Goal: Information Seeking & Learning: Check status

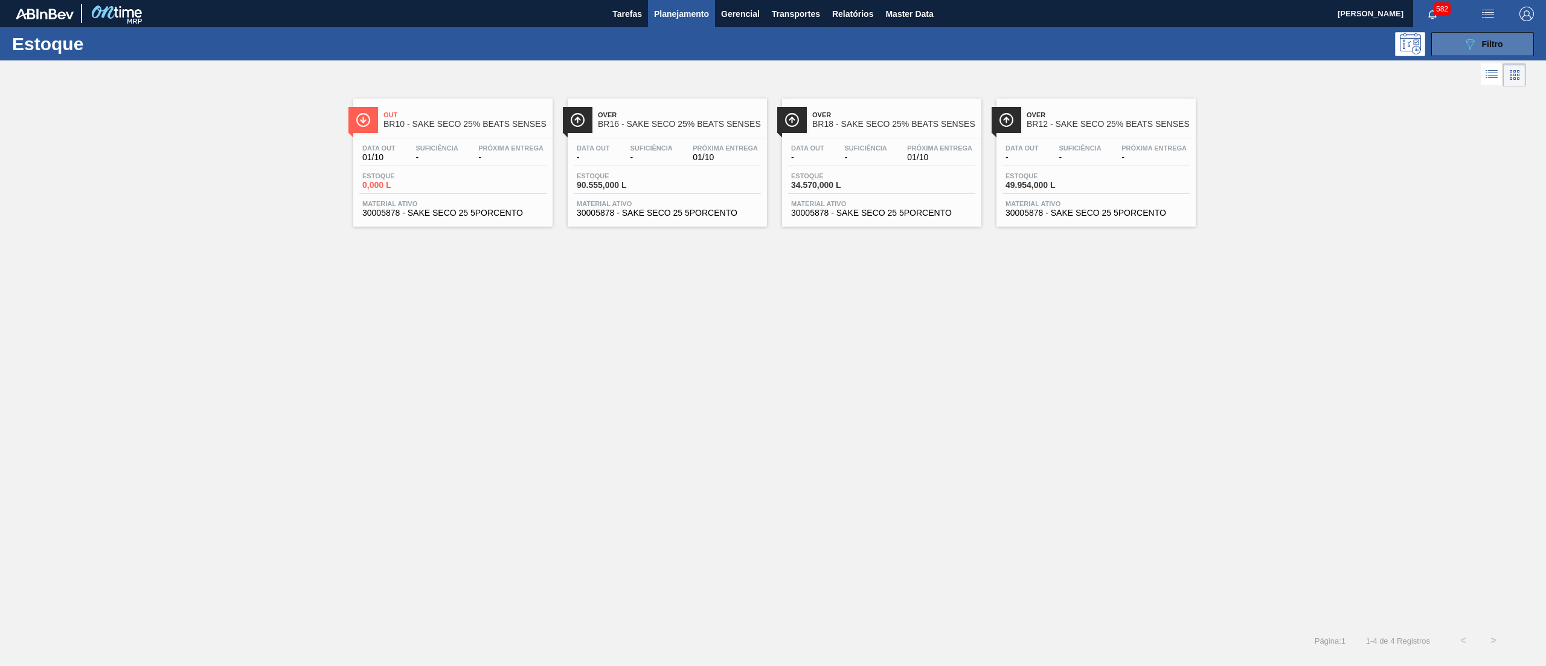
click at [1515, 37] on button "089F7B8B-B2A5-4AFE-B5C0-19BA573D28AC Filtro" at bounding box center [1482, 44] width 103 height 24
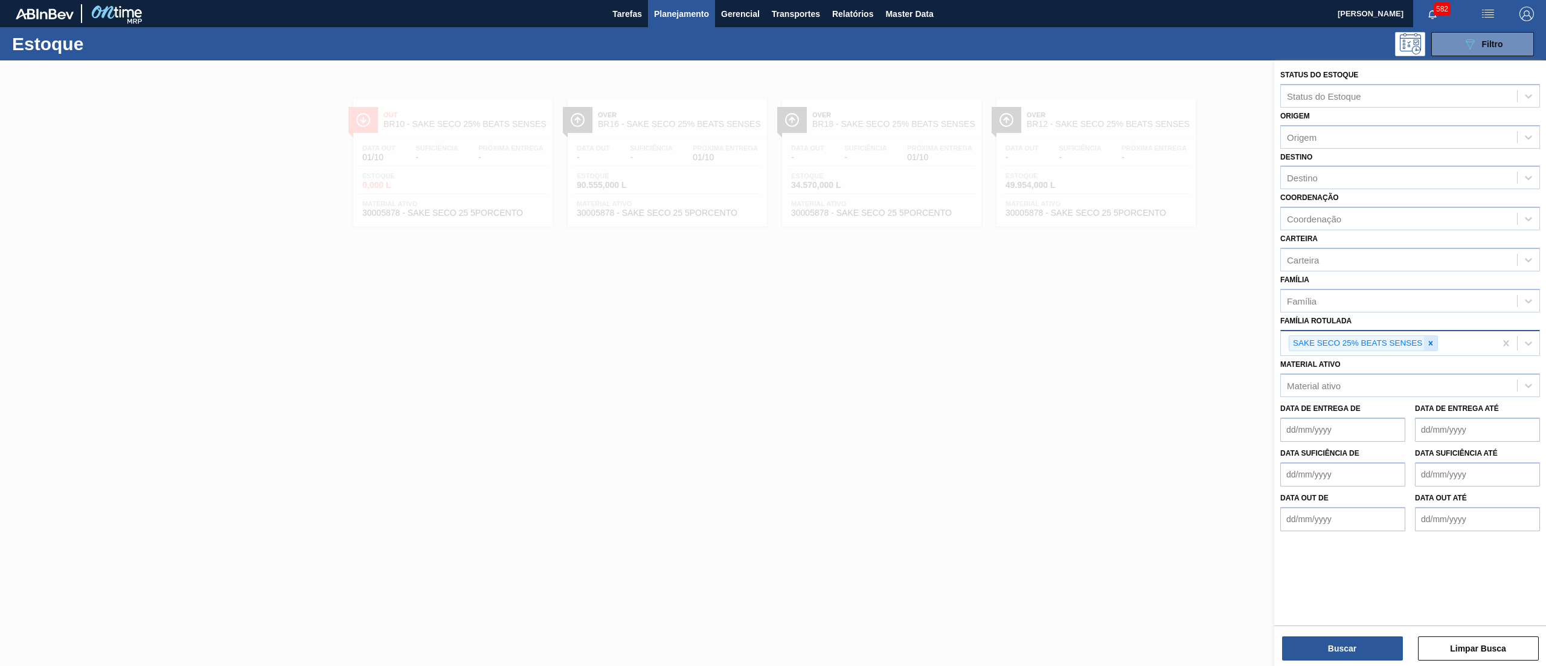
click at [1433, 345] on icon at bounding box center [1430, 343] width 8 height 8
paste Rotulada "30029128"
type Rotulada "30029128"
click at [1361, 313] on div "Família Rotulada option SAKE SECO 25% BEATS SENSES, deselected. Use Up and Down…" at bounding box center [1410, 332] width 260 height 41
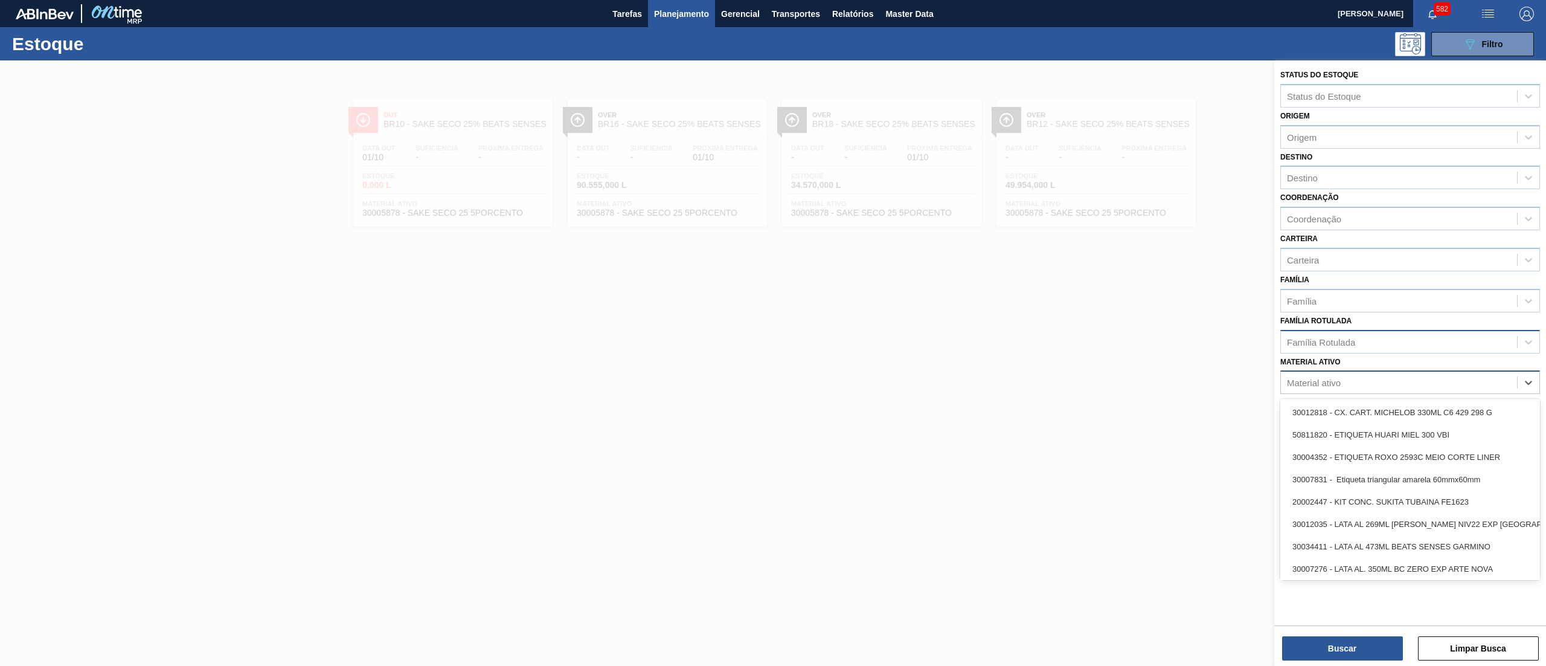
click at [1360, 378] on div "Material ativo" at bounding box center [1399, 383] width 236 height 18
paste ativo "30029128"
type ativo "30029128"
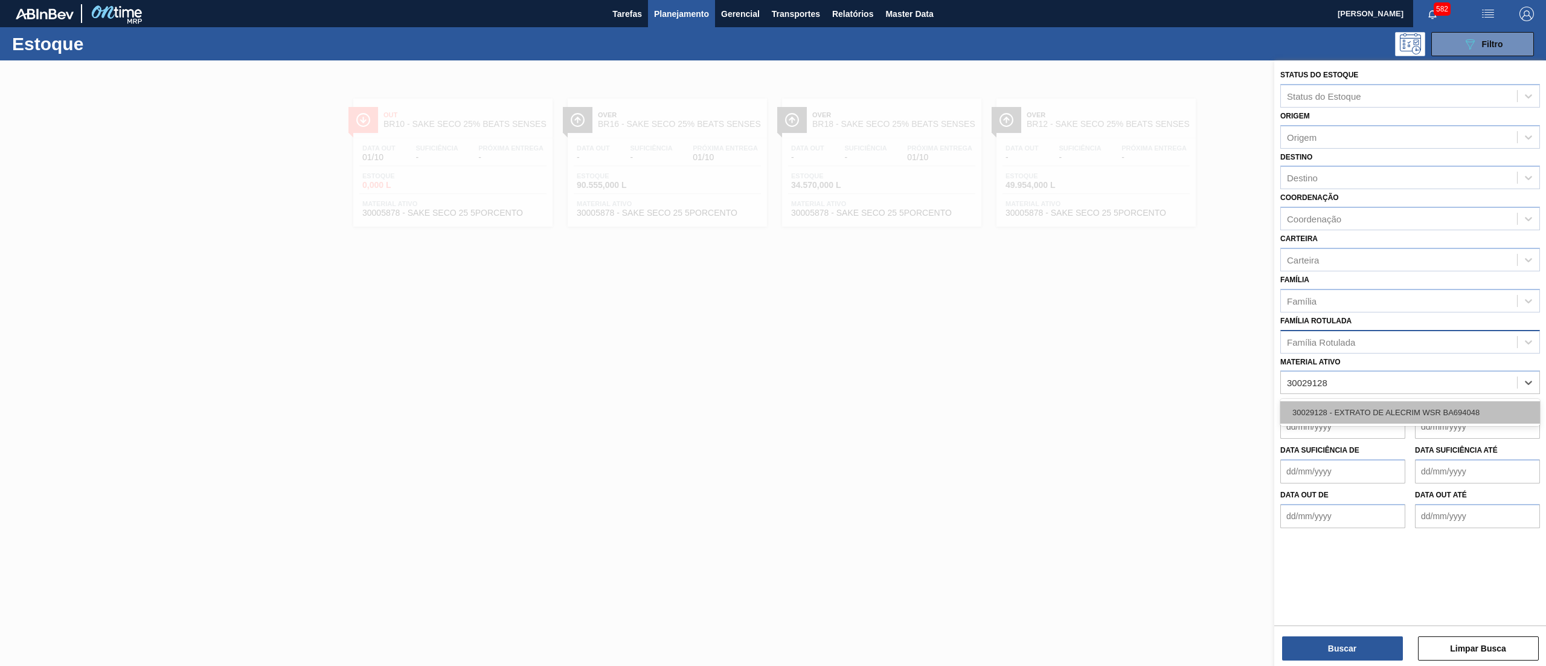
click at [1366, 408] on div "30029128 - EXTRATO DE ALECRIM WSR BA694048" at bounding box center [1410, 412] width 260 height 22
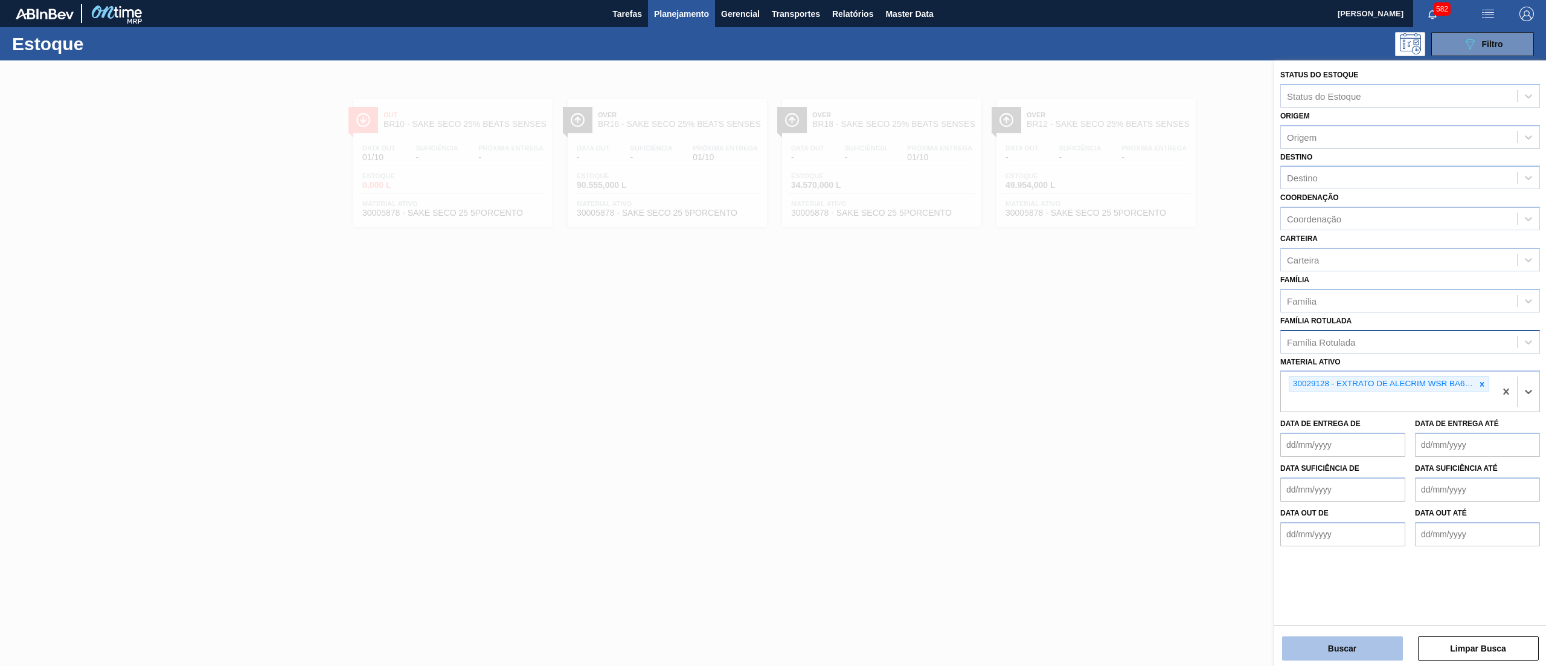
click at [1306, 643] on button "Buscar" at bounding box center [1342, 648] width 121 height 24
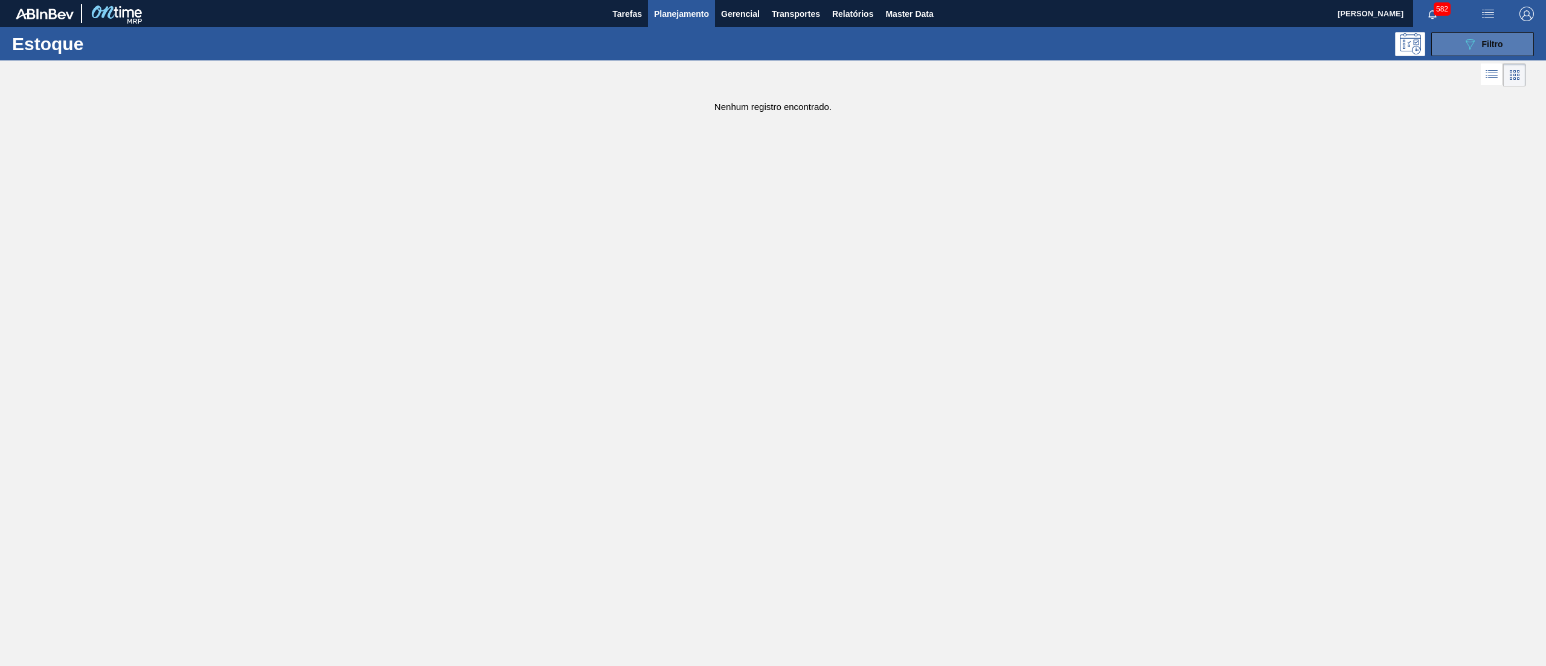
click at [1516, 41] on button "089F7B8B-B2A5-4AFE-B5C0-19BA573D28AC Filtro" at bounding box center [1482, 44] width 103 height 24
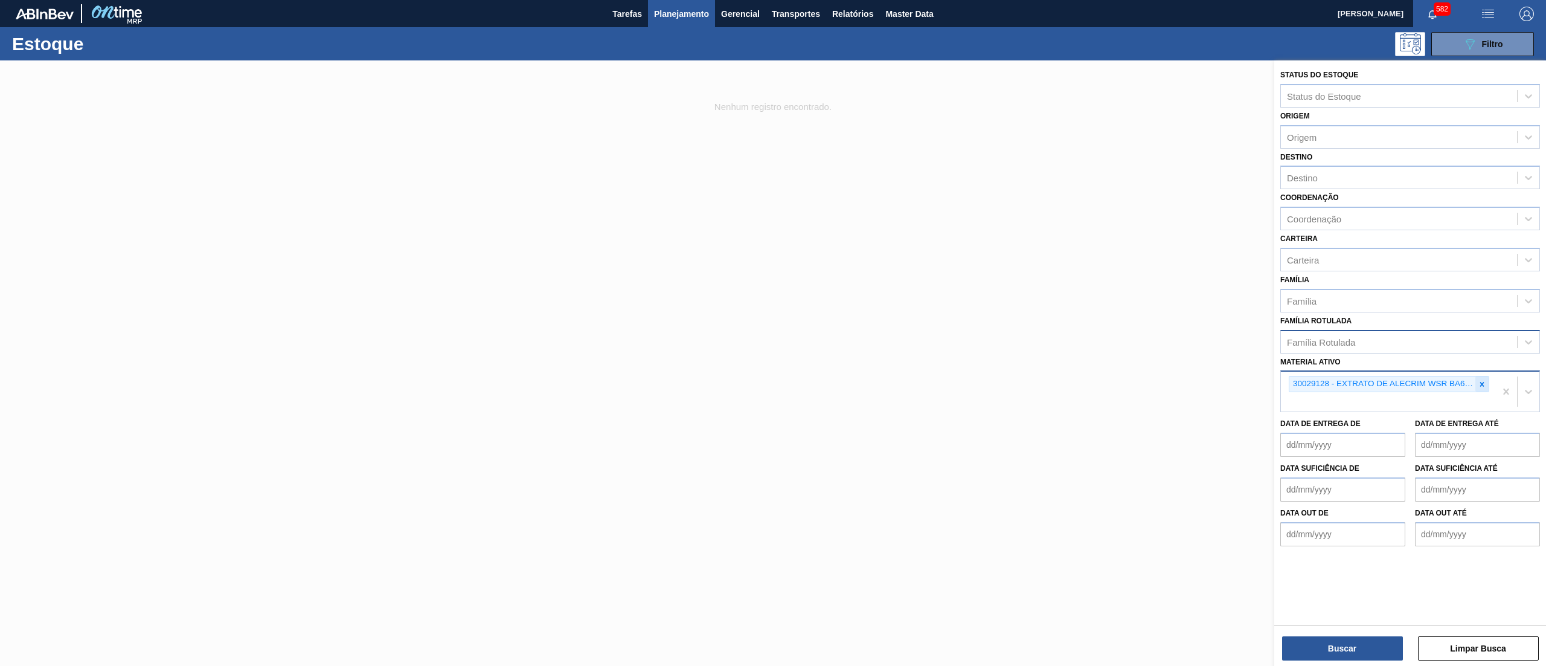
click at [1479, 376] on div at bounding box center [1481, 383] width 13 height 15
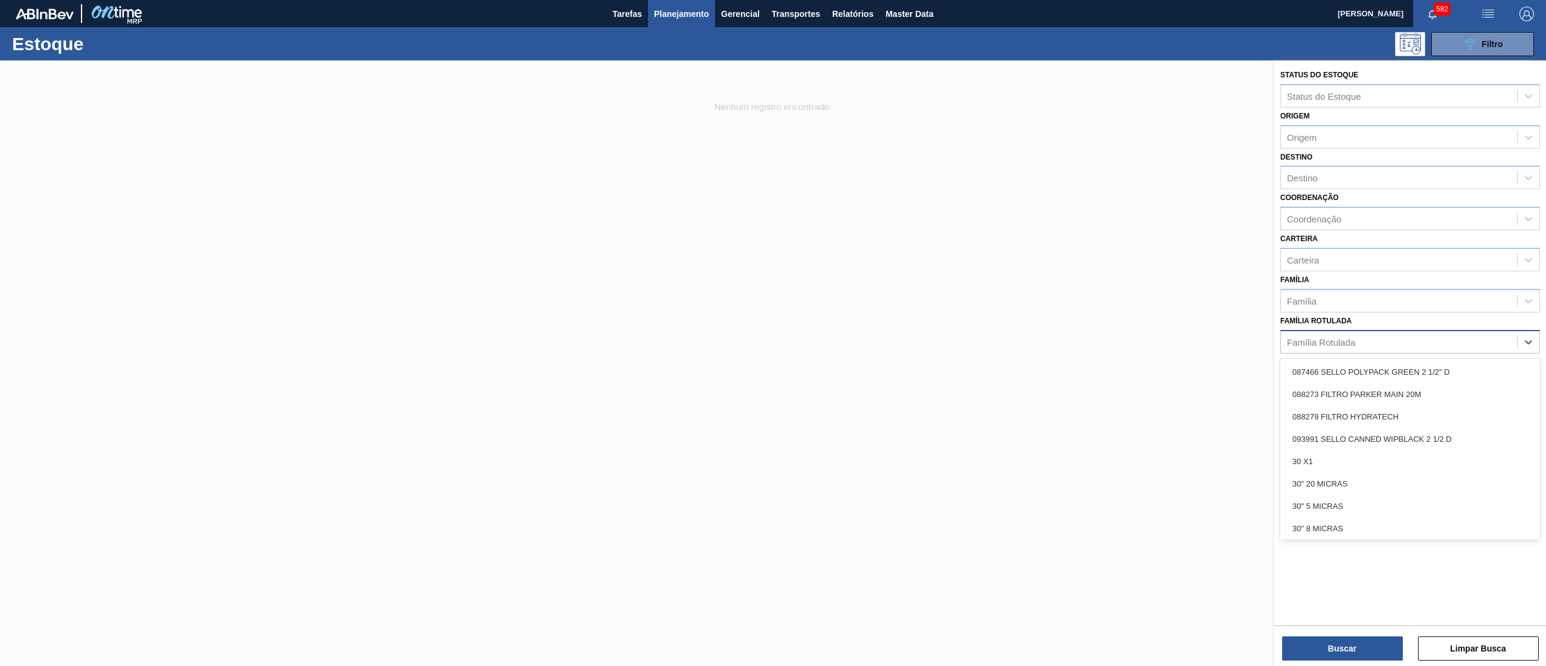
click at [1408, 344] on div "Família Rotulada" at bounding box center [1399, 342] width 236 height 18
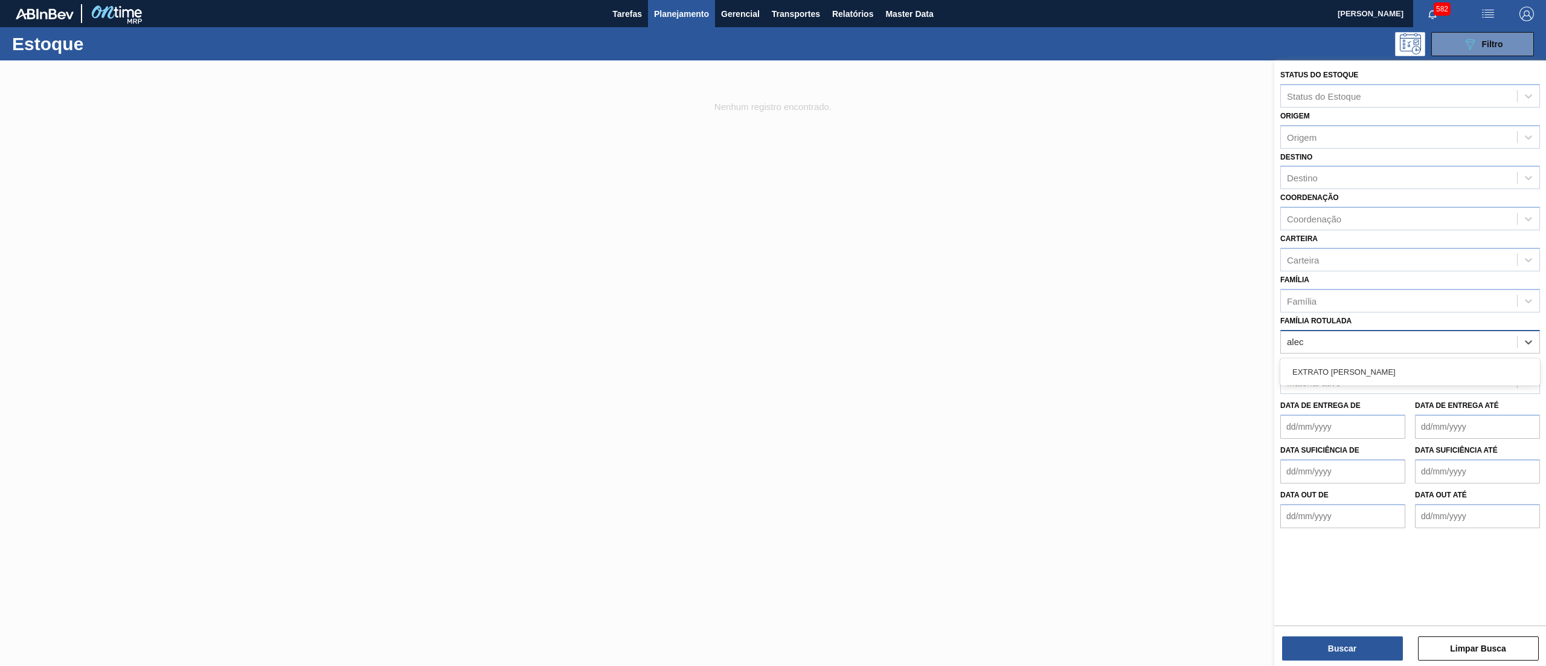
type Rotulada "alecr"
click at [1387, 379] on div "EXTRATO [PERSON_NAME]" at bounding box center [1410, 372] width 260 height 22
click at [1344, 644] on button "Buscar" at bounding box center [1342, 648] width 121 height 24
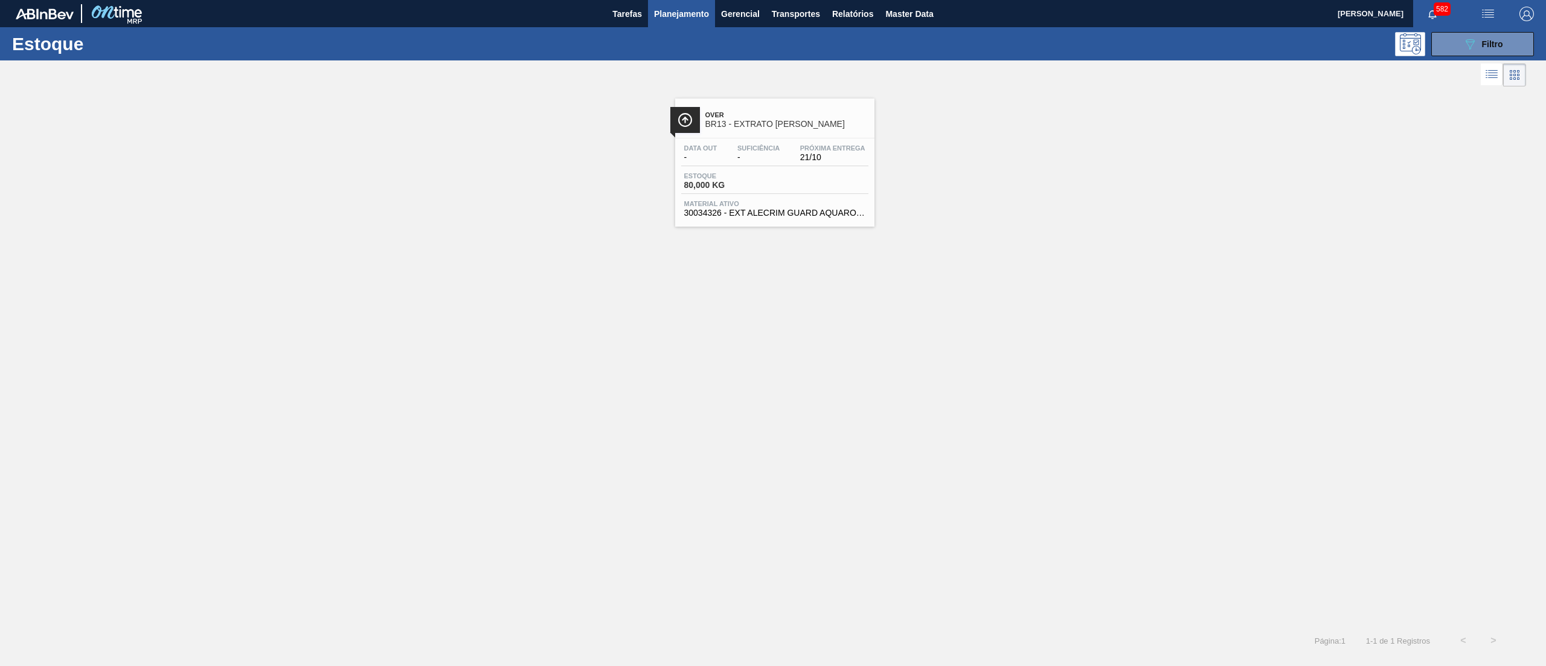
click at [757, 214] on span "30034326 - EXT ALECRIM GUARD AQUAROX4927 20KG" at bounding box center [774, 212] width 181 height 9
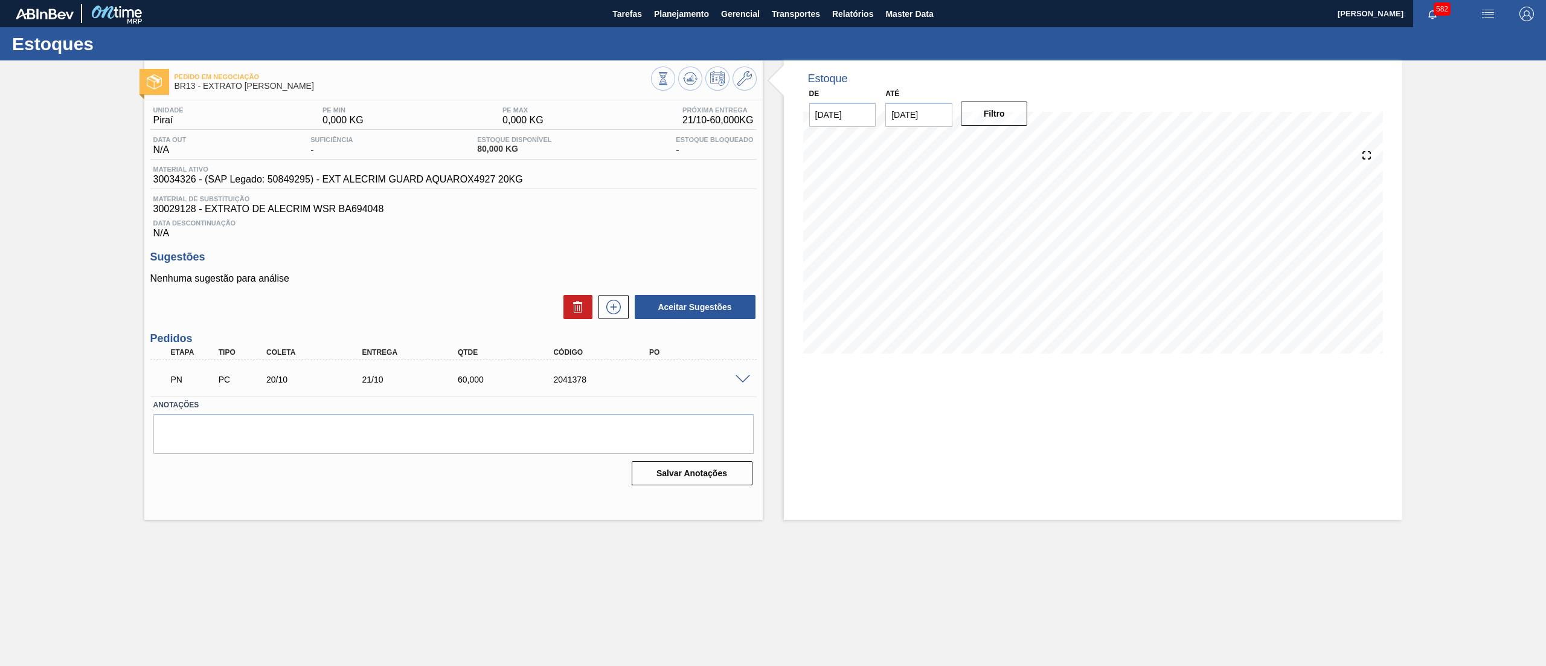
click at [656, 89] on div at bounding box center [704, 79] width 106 height 27
click at [672, 77] on button at bounding box center [663, 78] width 24 height 24
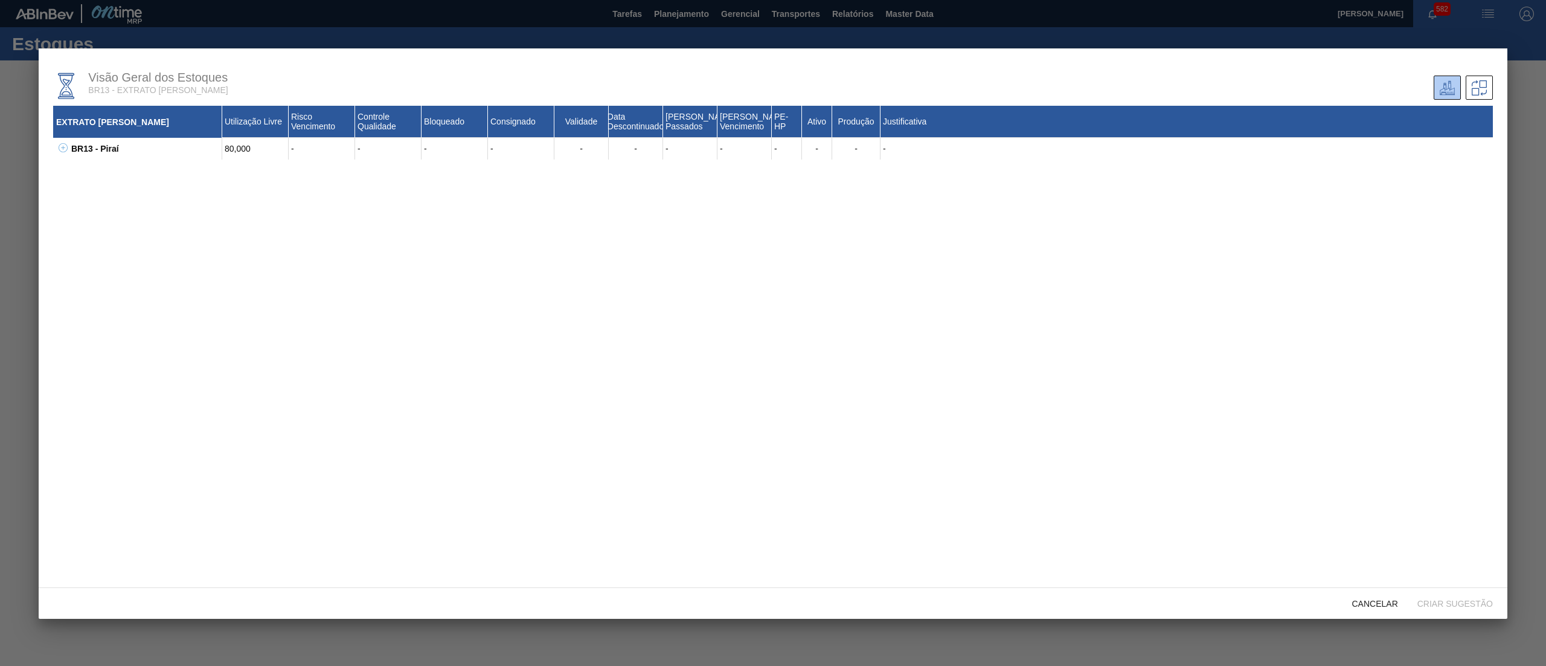
click at [65, 149] on icon at bounding box center [63, 147] width 9 height 9
click at [1371, 595] on div "Cancelar" at bounding box center [1374, 603] width 65 height 22
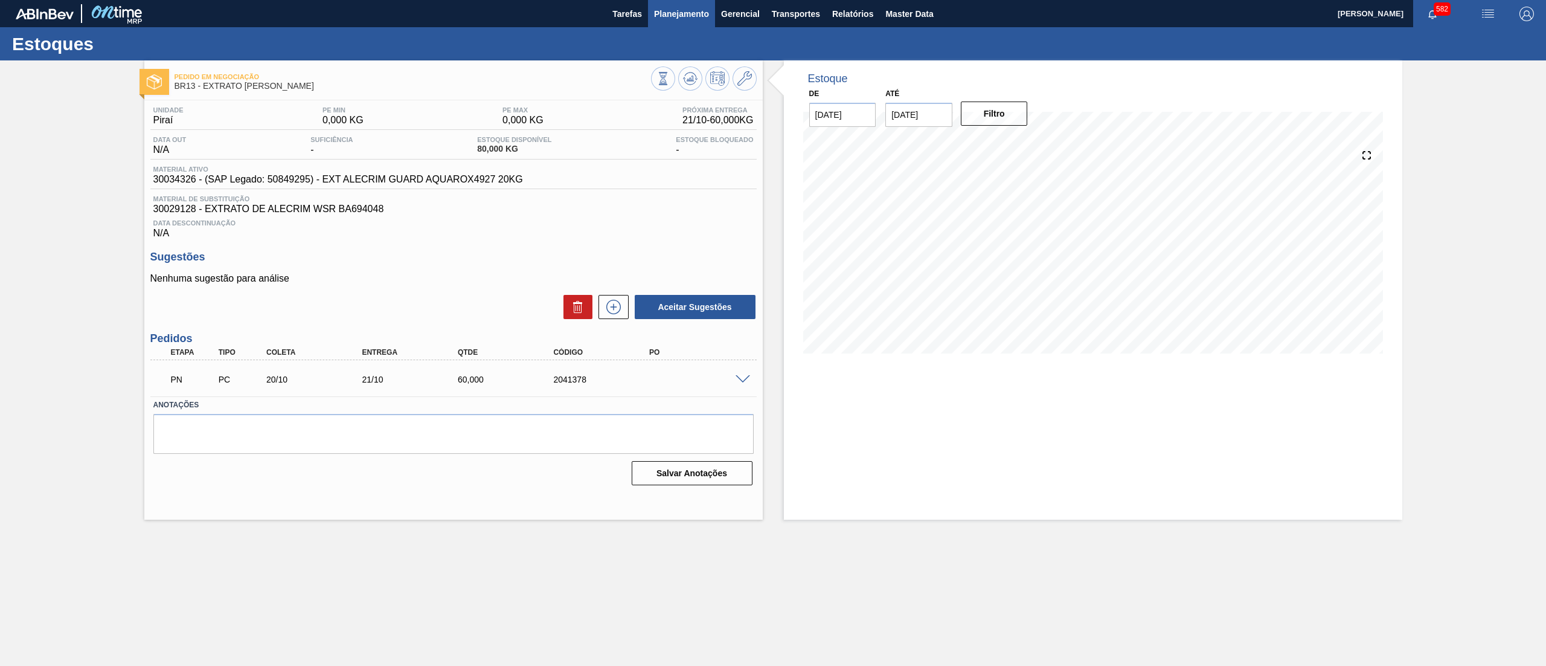
click at [689, 10] on span "Planejamento" at bounding box center [681, 14] width 55 height 14
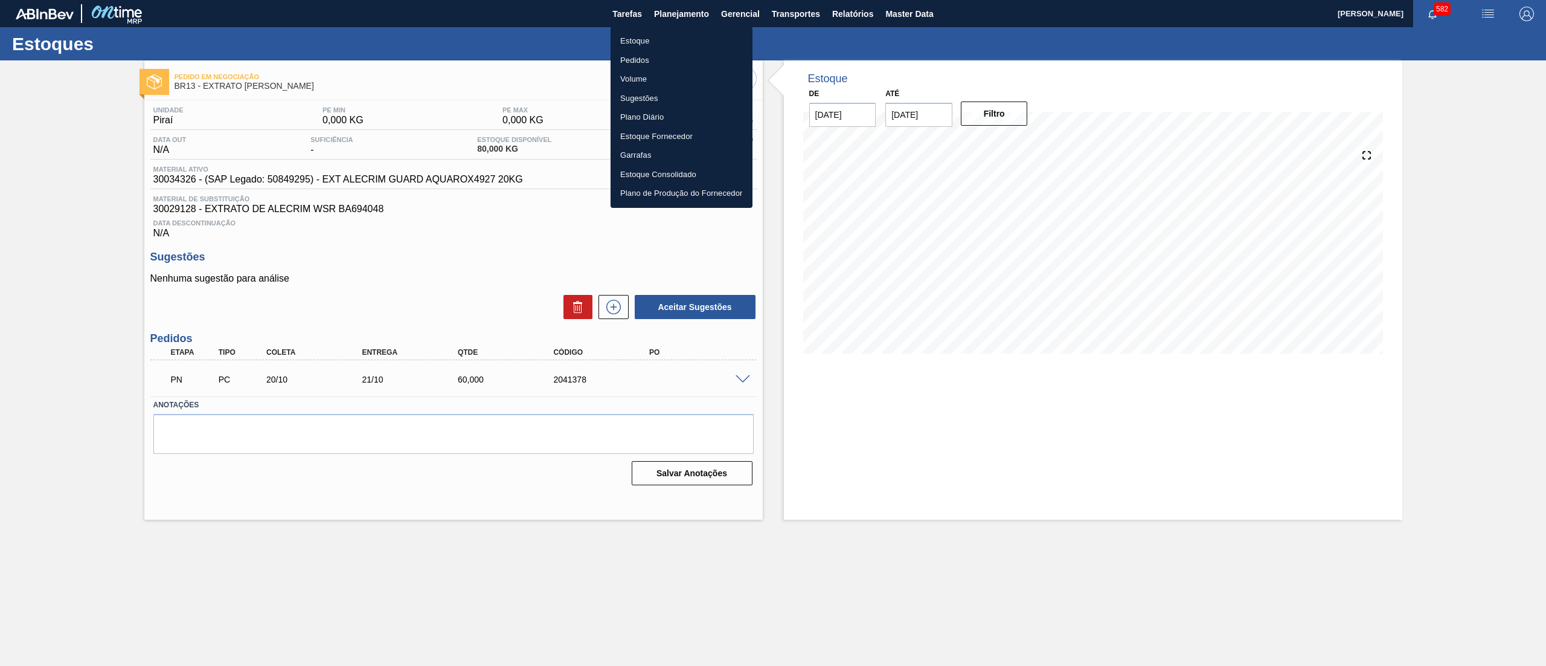
click at [658, 42] on li "Estoque" at bounding box center [682, 40] width 142 height 19
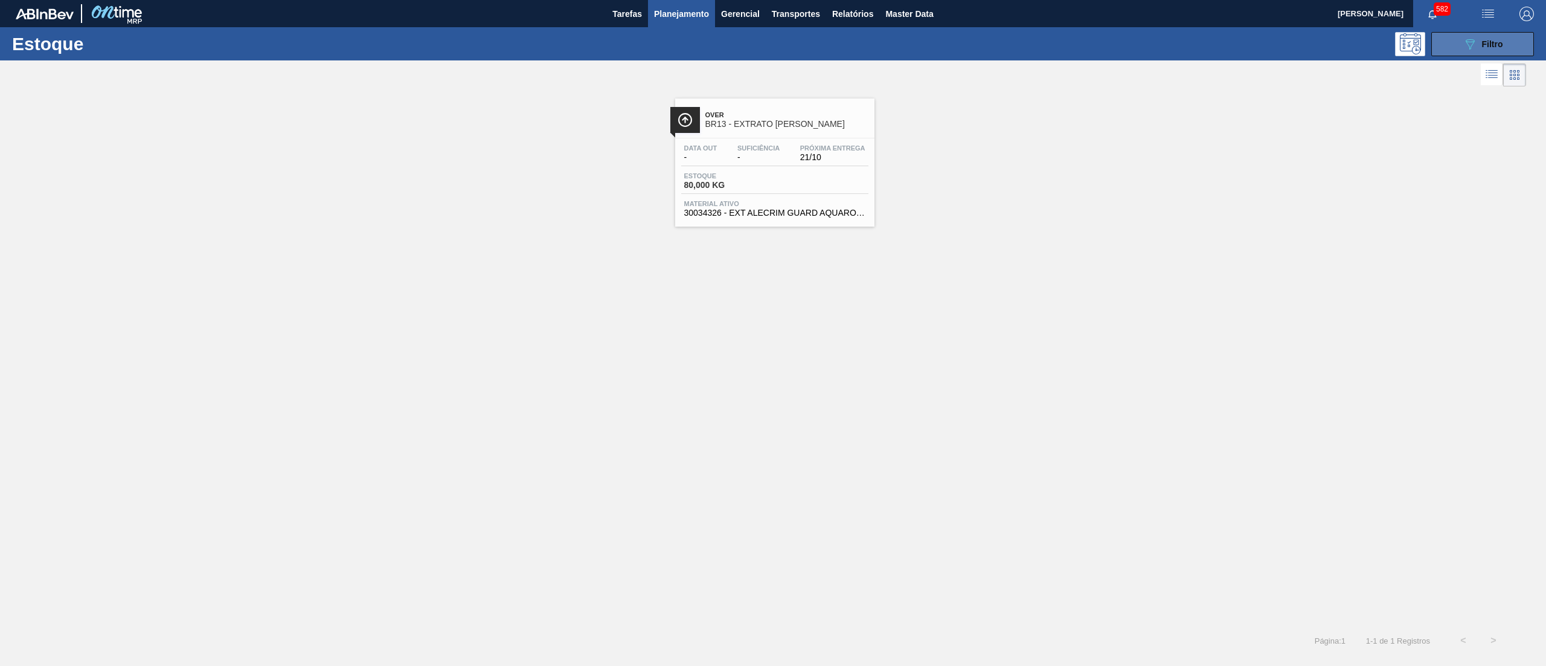
click at [1470, 40] on icon "089F7B8B-B2A5-4AFE-B5C0-19BA573D28AC" at bounding box center [1470, 44] width 14 height 14
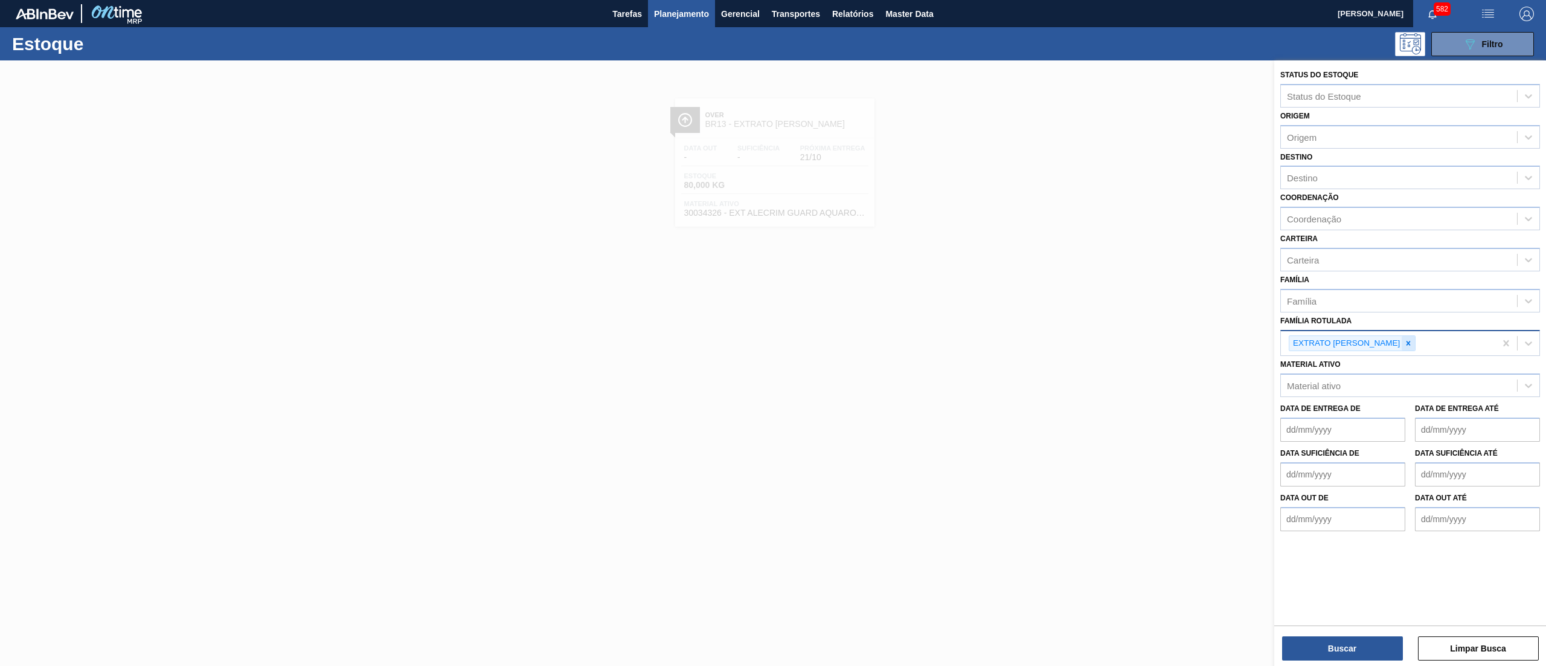
click at [1404, 342] on icon at bounding box center [1408, 343] width 8 height 8
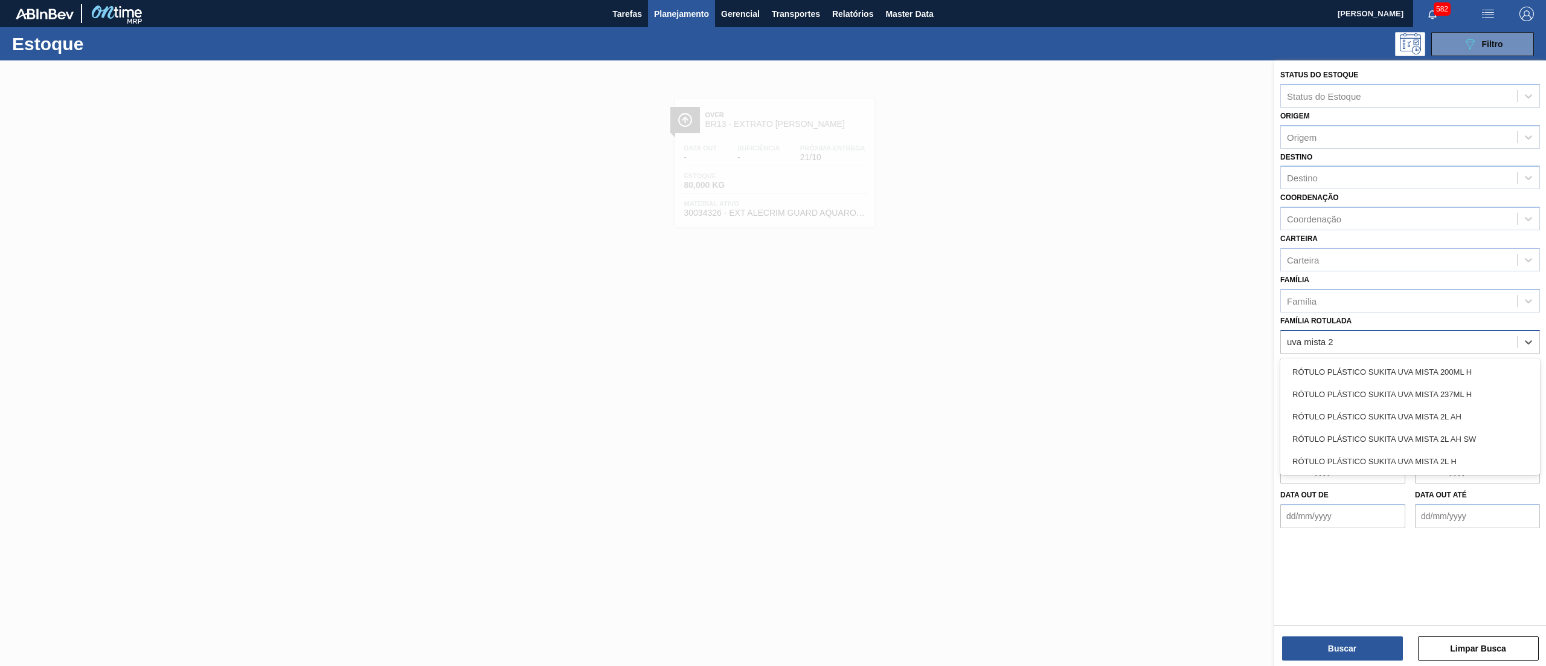
type Rotulada "uva mista 2l"
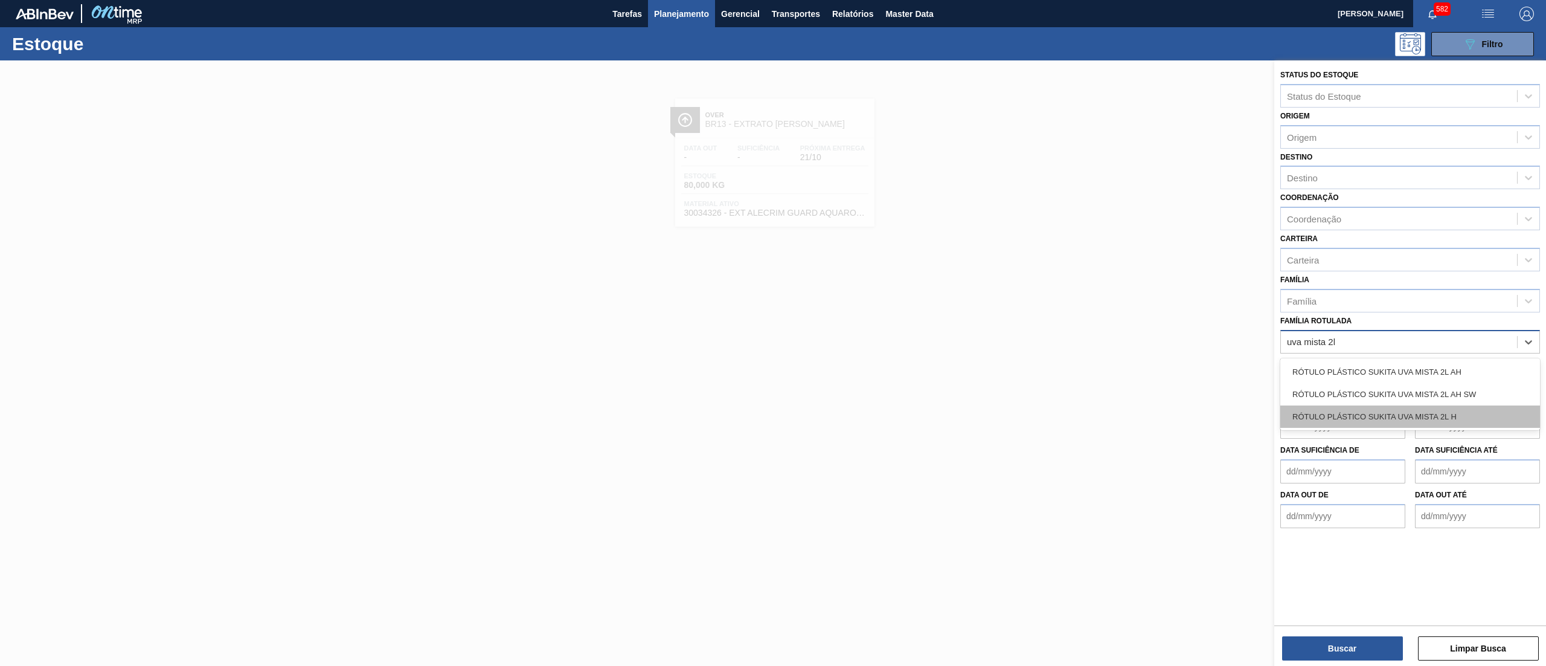
click at [1416, 405] on div "RÓTULO PLÁSTICO SUKITA UVA MISTA 2L H" at bounding box center [1410, 416] width 260 height 22
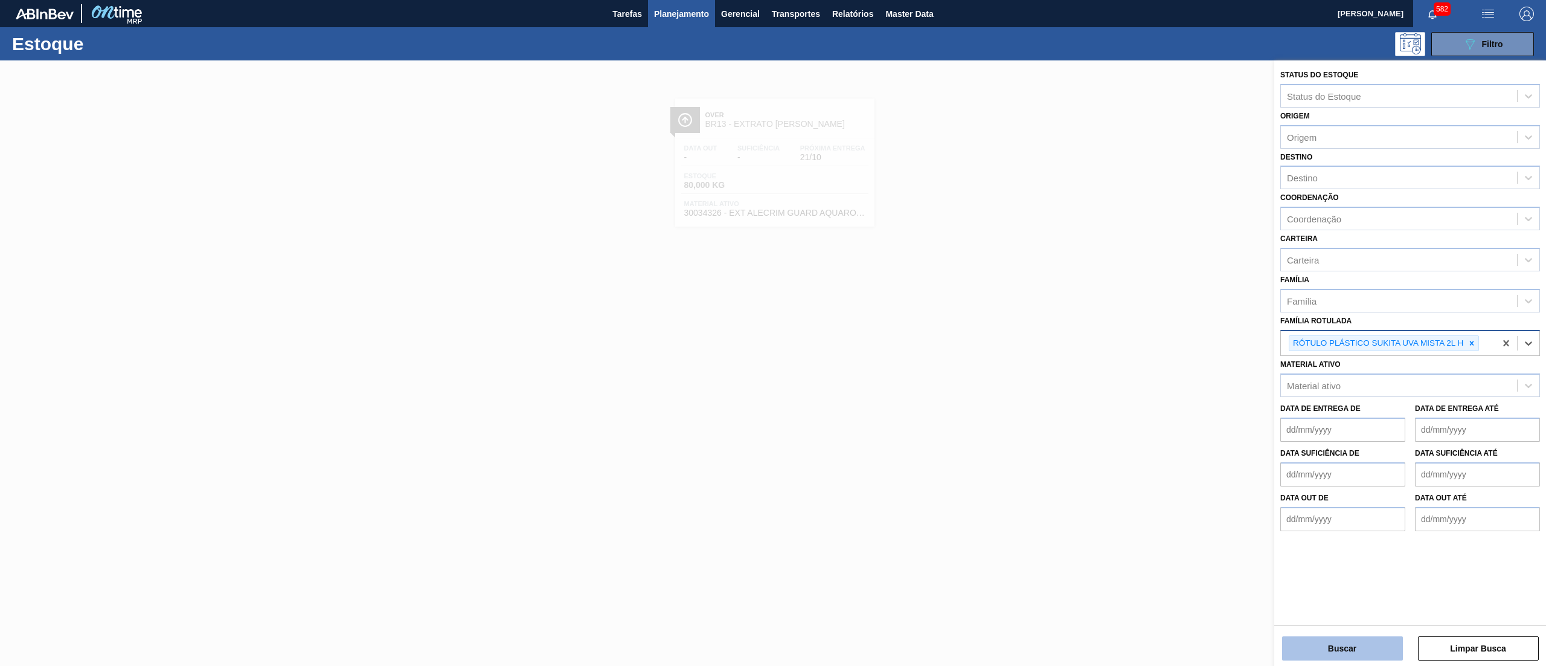
click at [1329, 644] on button "Buscar" at bounding box center [1342, 648] width 121 height 24
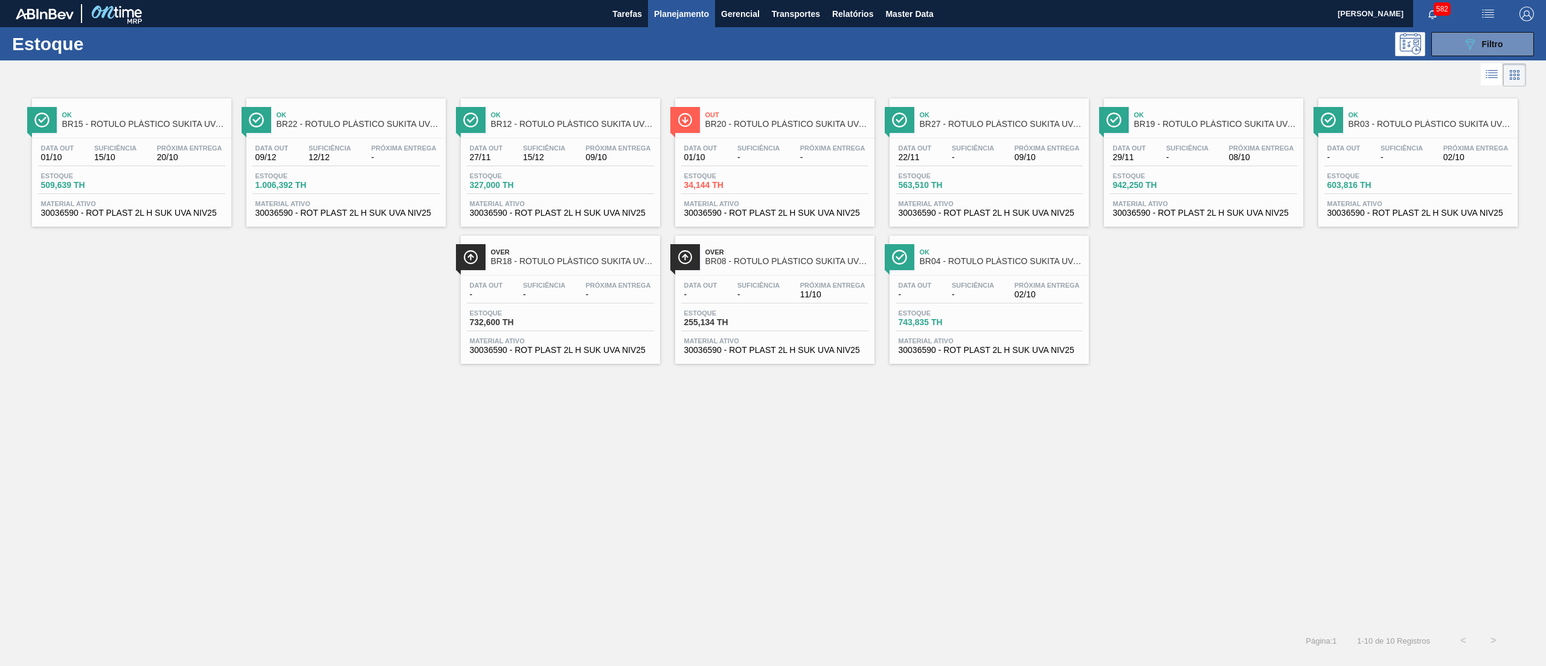
click at [954, 306] on div "Data out - Suficiência - Próxima Entrega 02/10 Estoque 743,835 TH Material ativ…" at bounding box center [989, 316] width 199 height 82
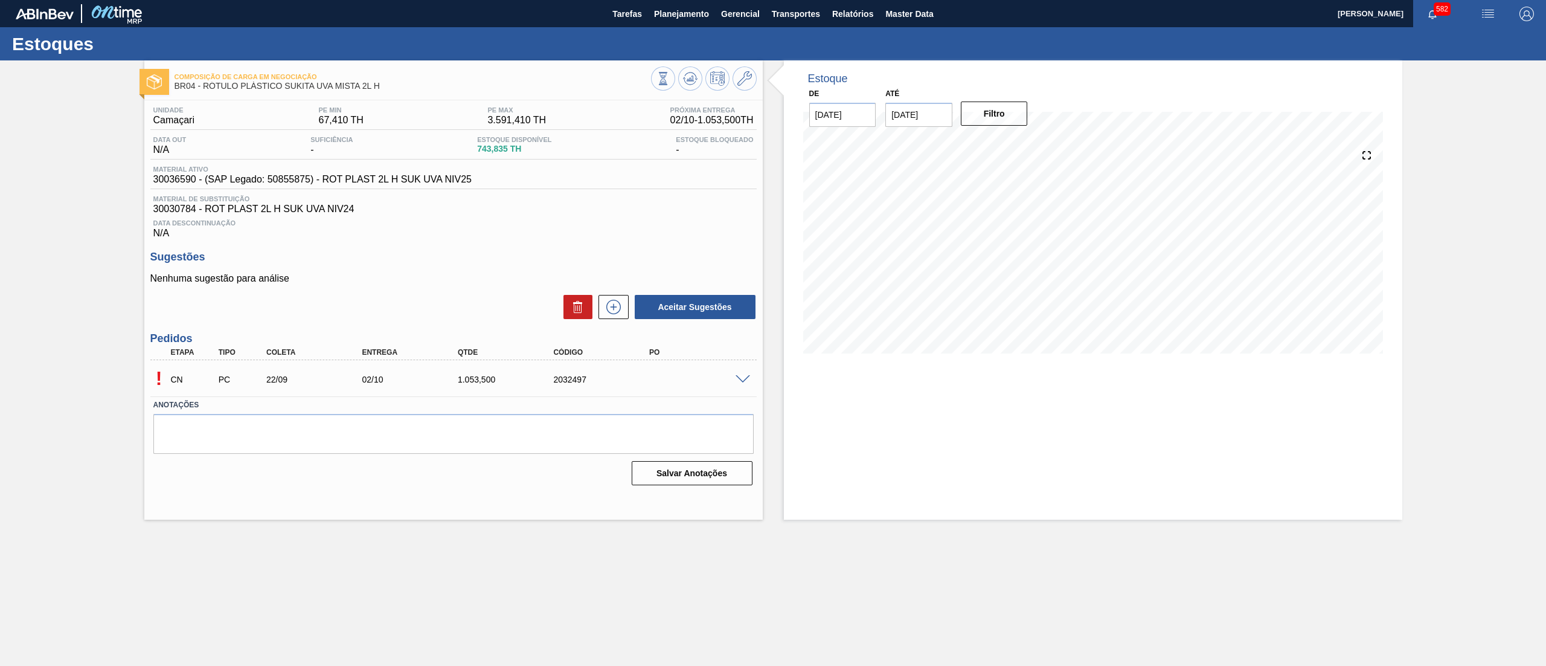
click at [738, 379] on span at bounding box center [743, 379] width 14 height 9
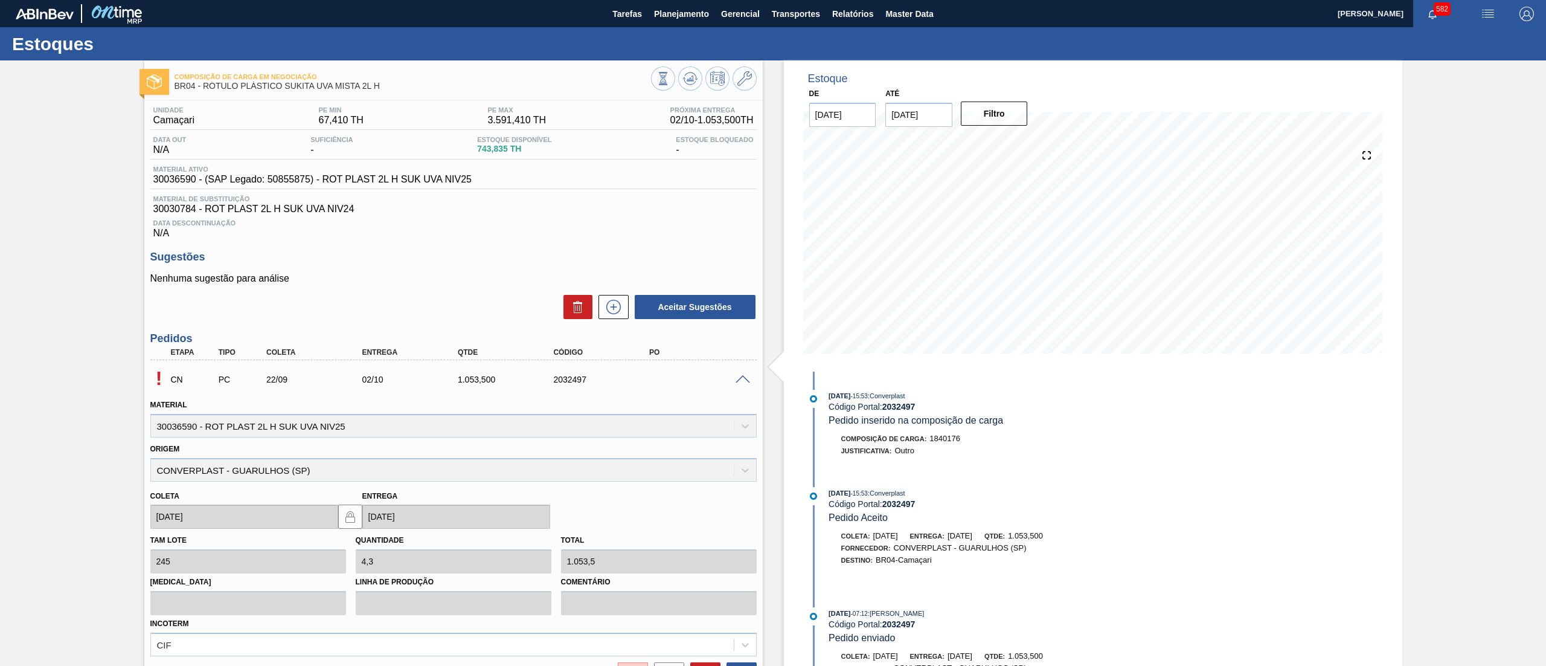
scroll to position [123, 0]
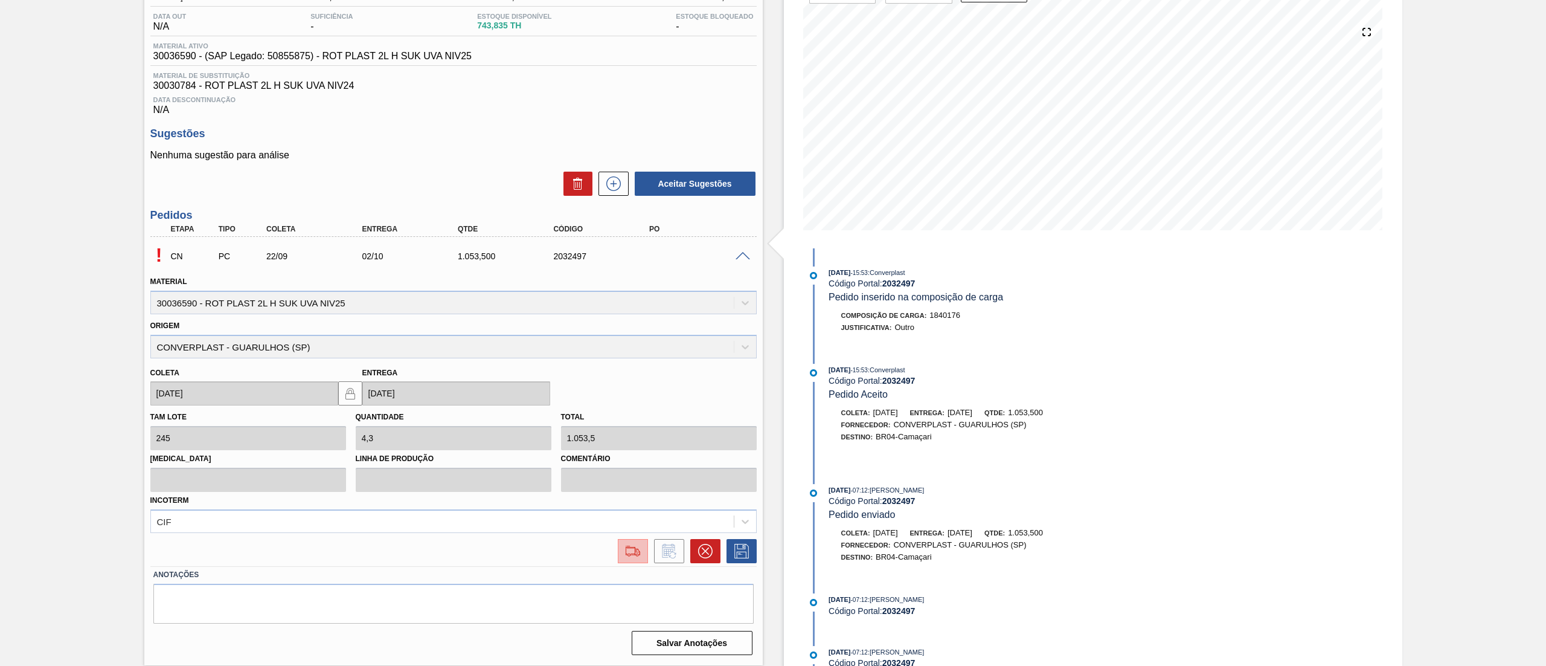
click at [629, 545] on img at bounding box center [632, 551] width 19 height 14
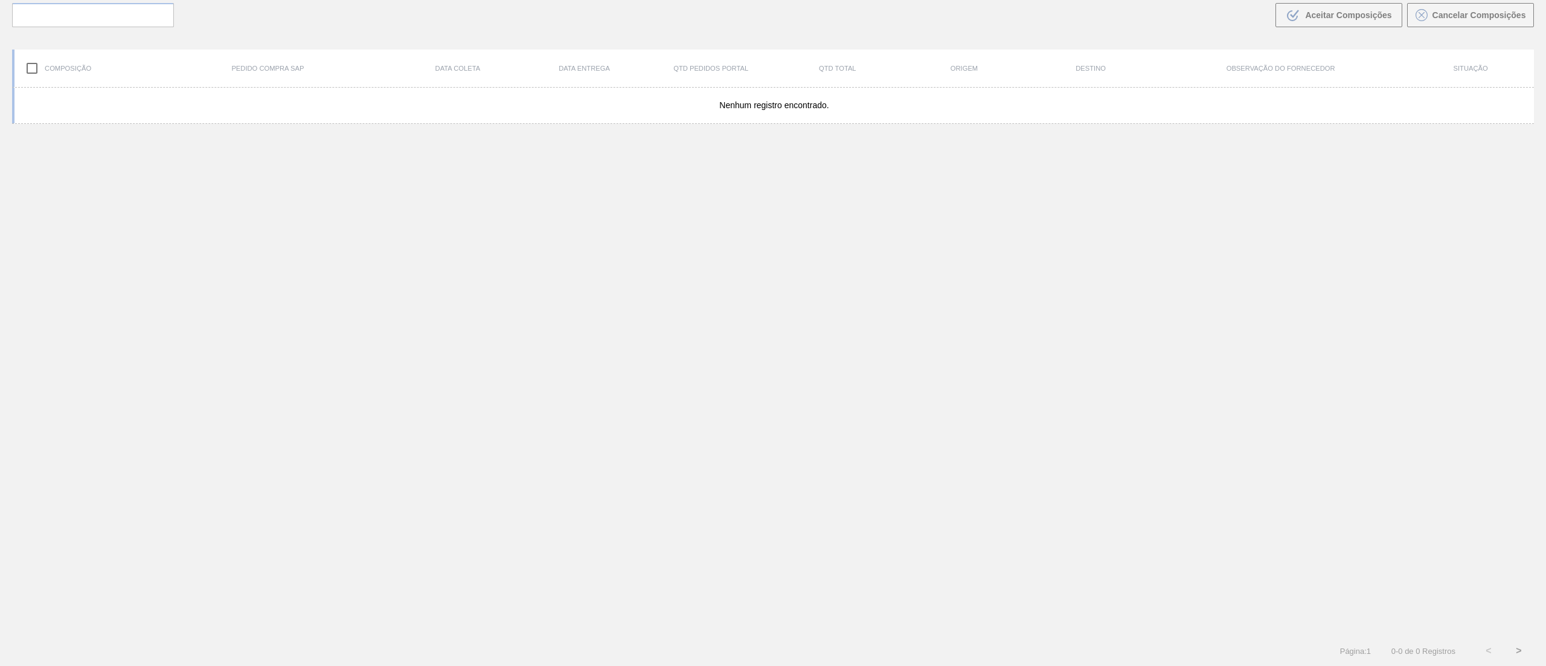
scroll to position [87, 0]
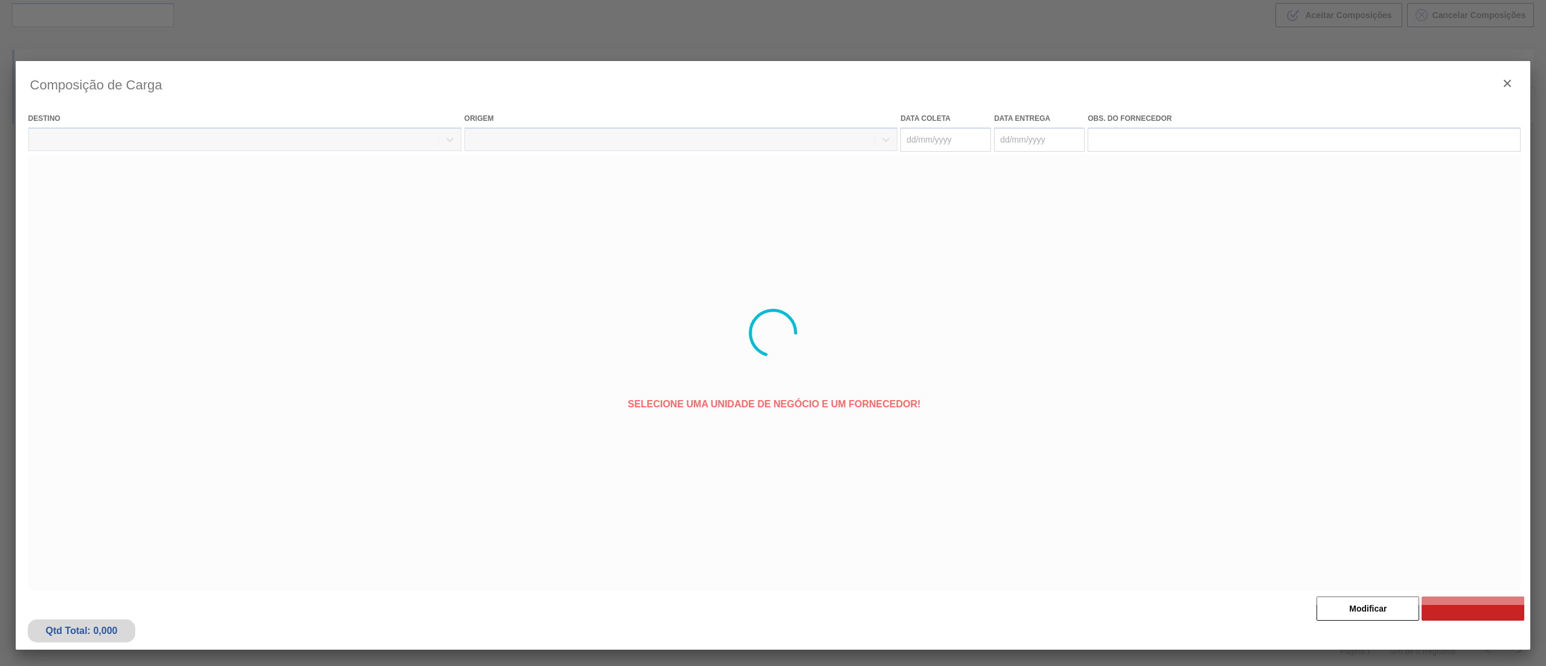
type coleta "[DATE]"
type entrega "[DATE]"
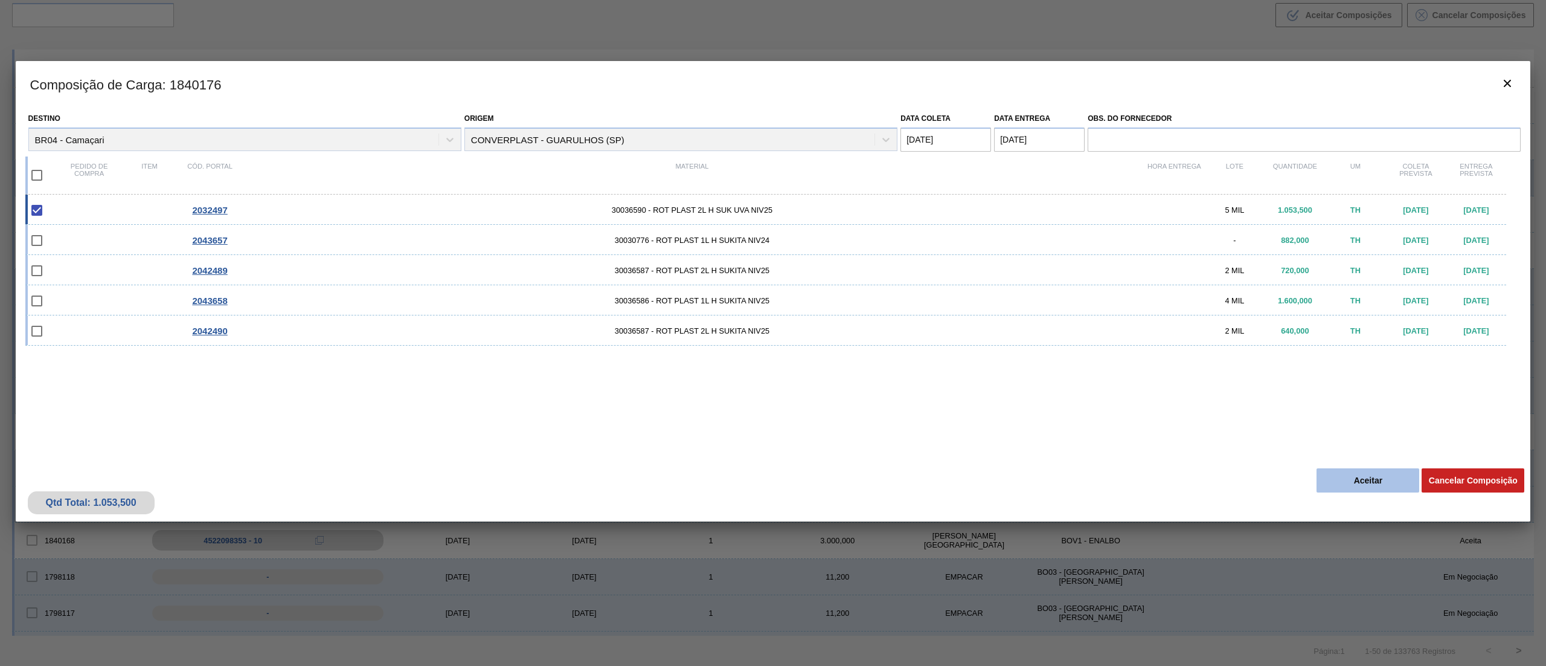
click at [1368, 487] on button "Aceitar" at bounding box center [1368, 480] width 103 height 24
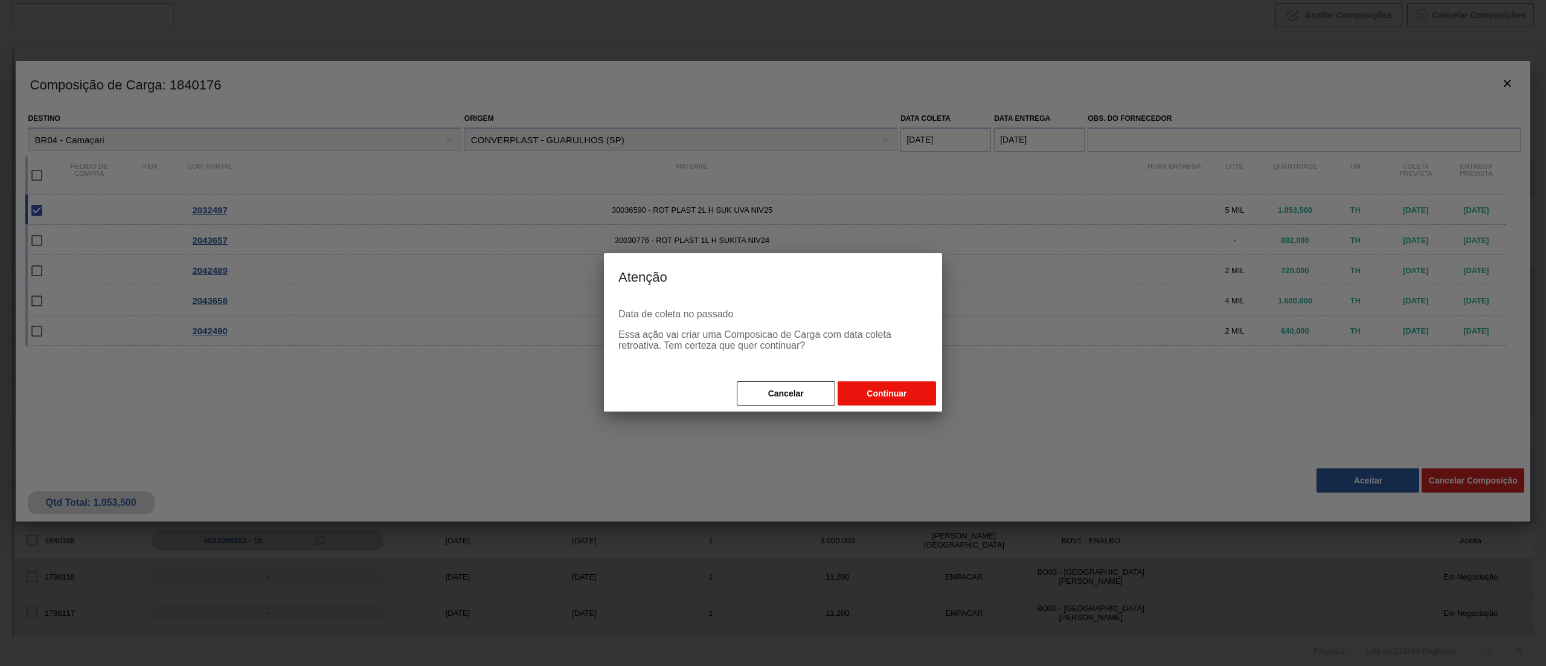
click at [893, 388] on button "Continuar" at bounding box center [887, 393] width 98 height 24
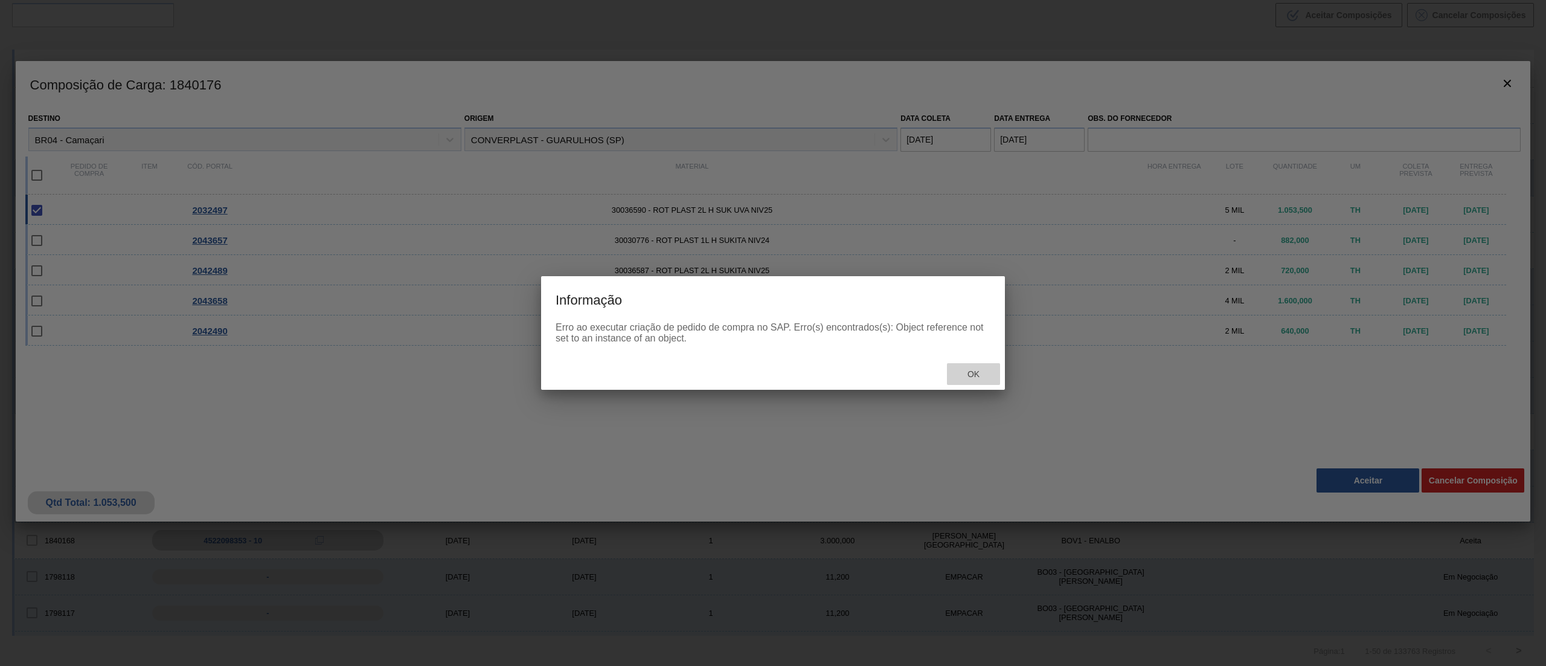
click at [978, 366] on div "Ok" at bounding box center [973, 374] width 53 height 22
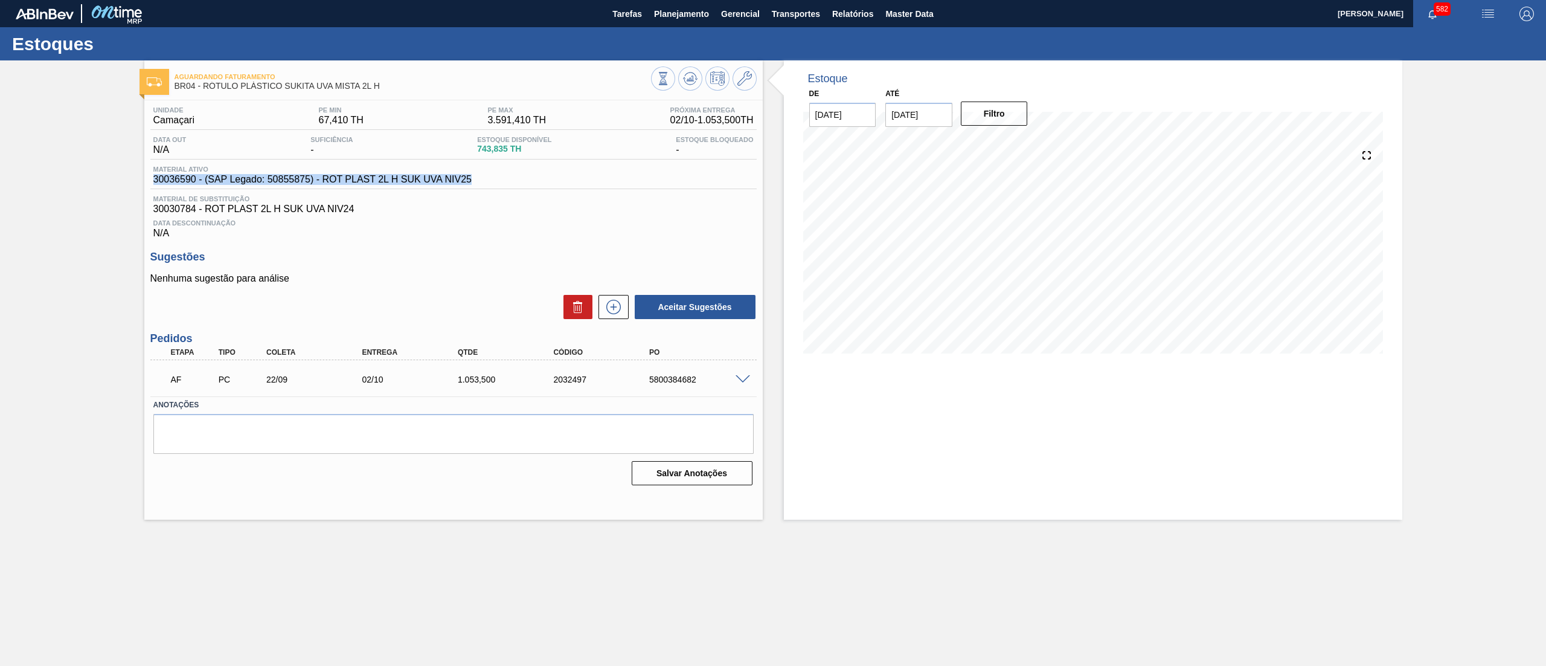
drag, startPoint x: 480, startPoint y: 185, endPoint x: 131, endPoint y: 181, distance: 348.5
click at [131, 181] on div "Aguardando Faturamento BR04 - RÓTULO PLÁSTICO SUKITA UVA MISTA 2L H Unidade Cam…" at bounding box center [773, 289] width 1546 height 459
copy span "30036590 - (SAP Legado: 50855875) - ROT PLAST 2L H SUK UVA NIV25"
click at [676, 7] on span "Planejamento" at bounding box center [681, 14] width 55 height 14
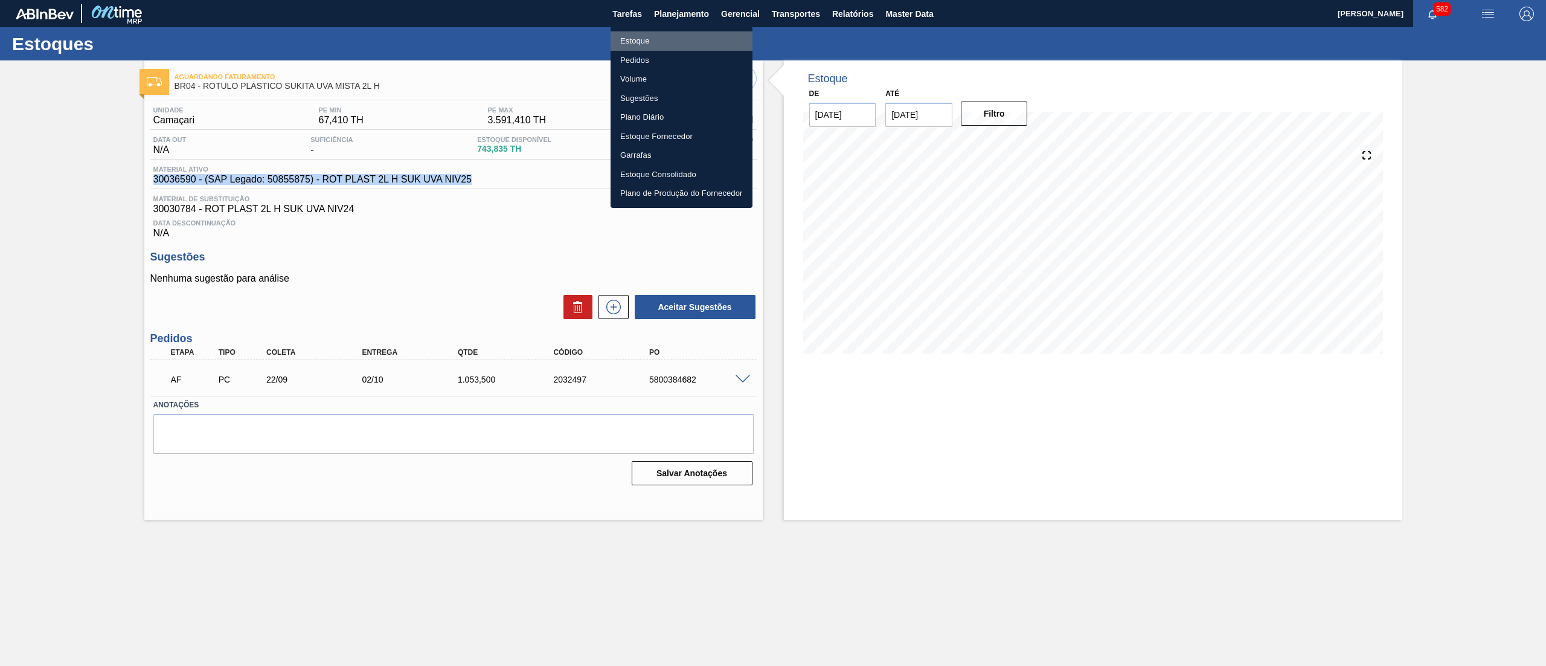
click at [655, 43] on li "Estoque" at bounding box center [682, 40] width 142 height 19
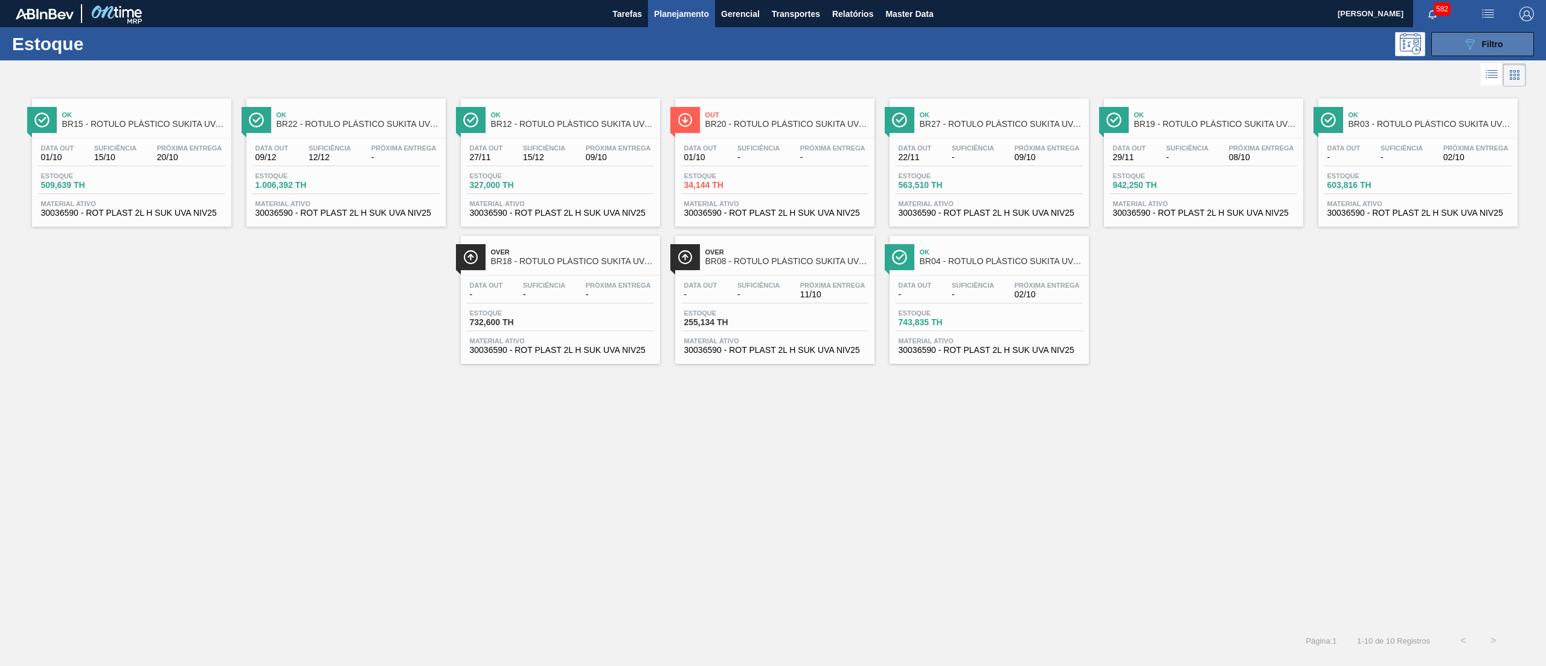
click at [1469, 38] on icon "089F7B8B-B2A5-4AFE-B5C0-19BA573D28AC" at bounding box center [1470, 44] width 14 height 14
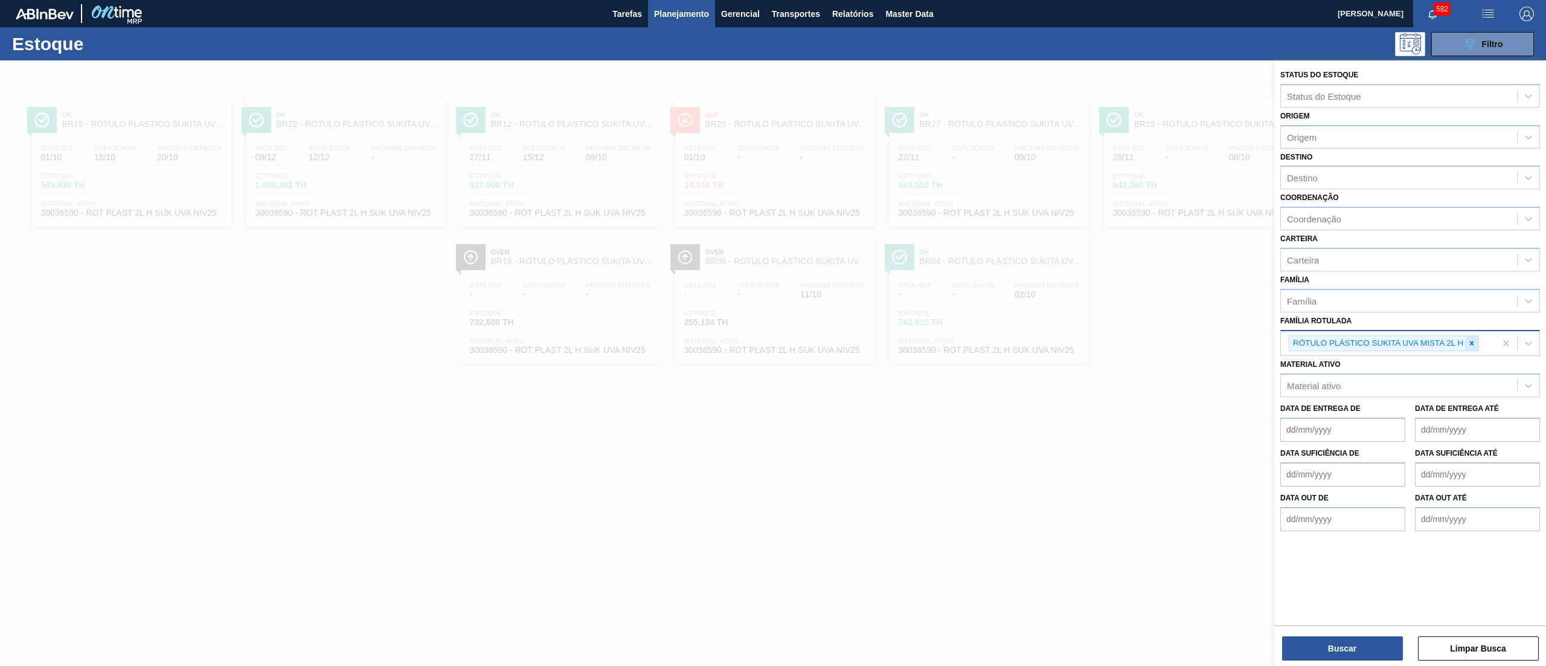
click at [1474, 336] on div at bounding box center [1471, 343] width 13 height 15
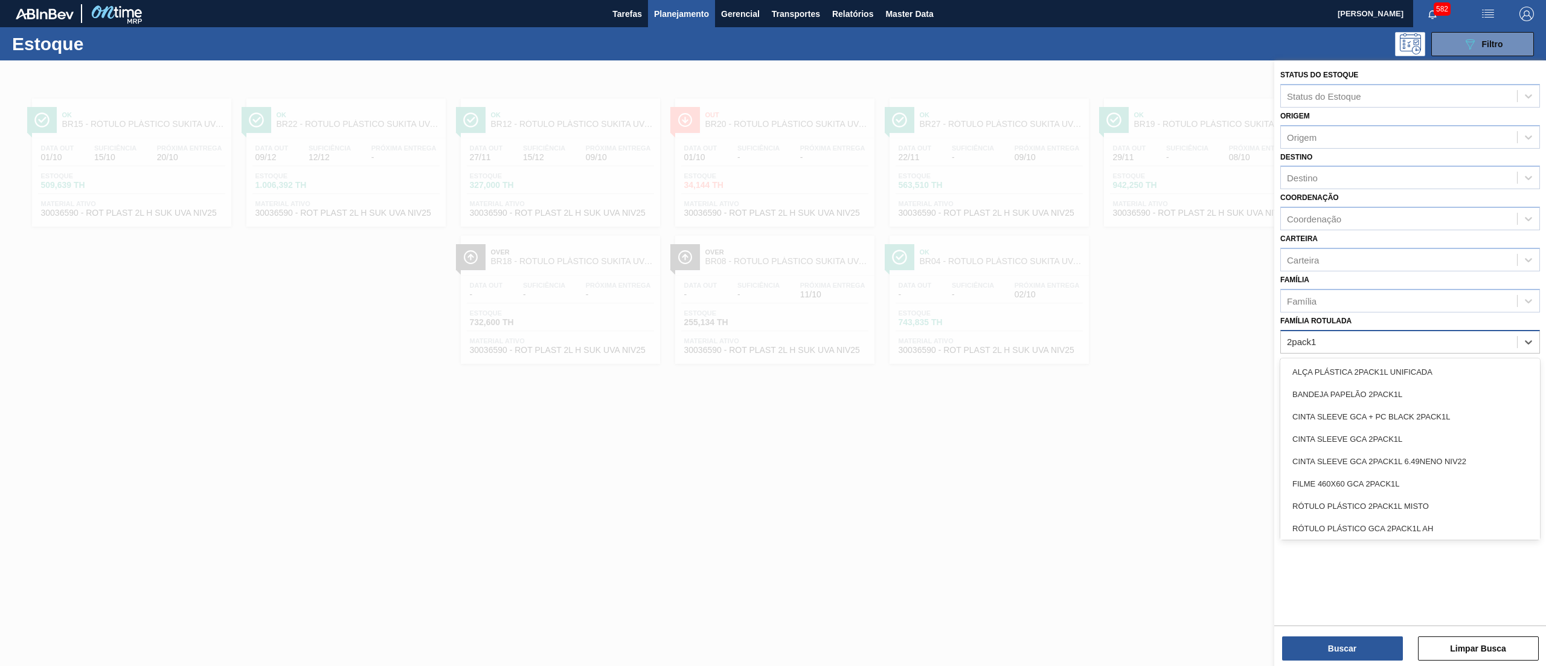
type Rotulada "2pack1l"
click at [1454, 517] on div "RÓTULO PLÁSTICO GCA 2PACK1L AH" at bounding box center [1410, 528] width 260 height 22
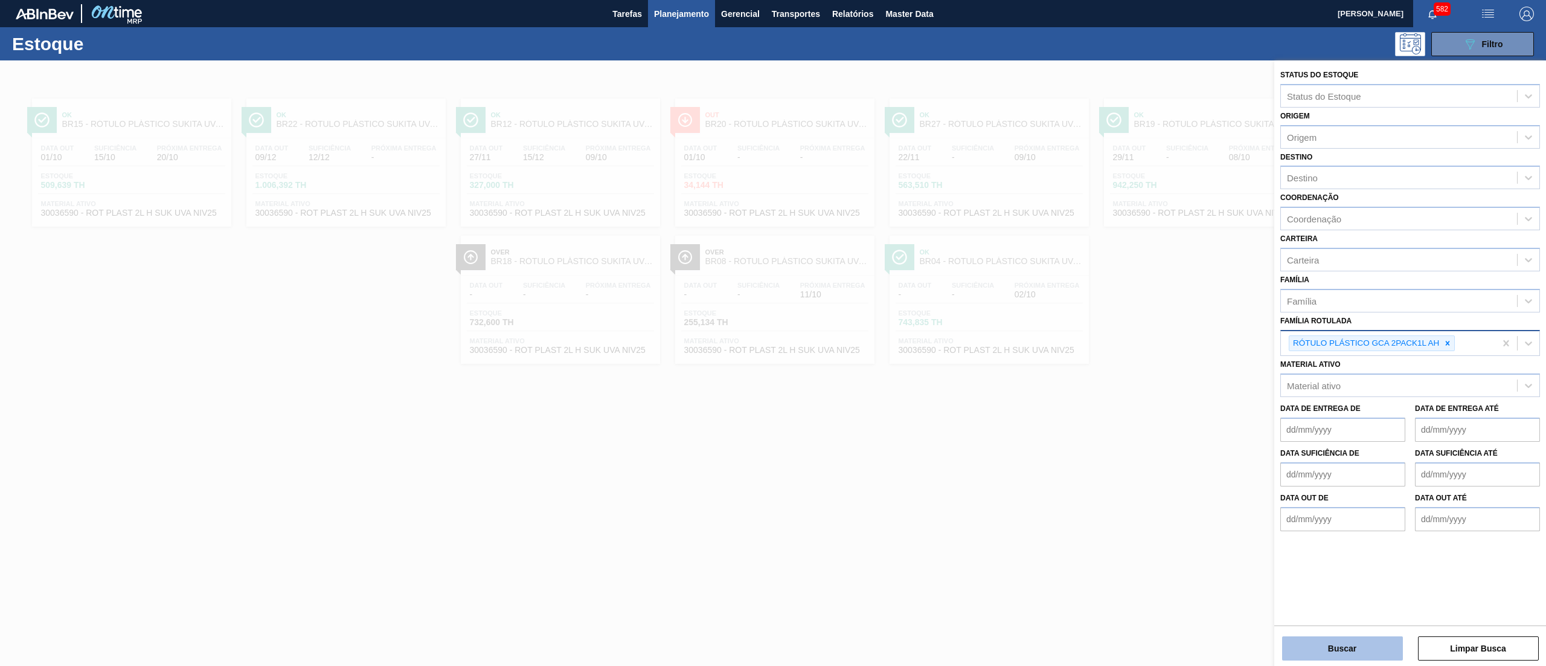
click at [1347, 652] on button "Buscar" at bounding box center [1342, 648] width 121 height 24
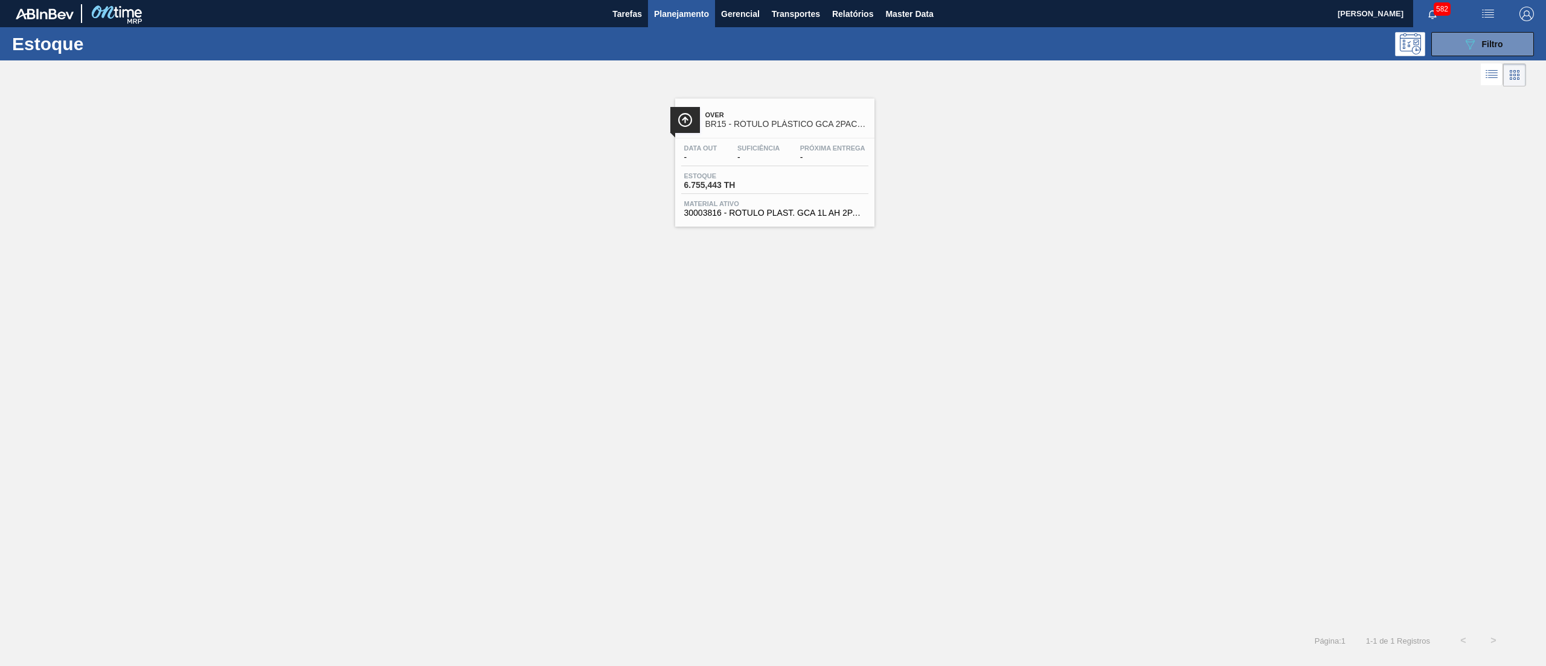
click at [815, 214] on span "30003816 - ROTULO PLAST. GCA 1L AH 2PACK1L NIV22" at bounding box center [774, 212] width 181 height 9
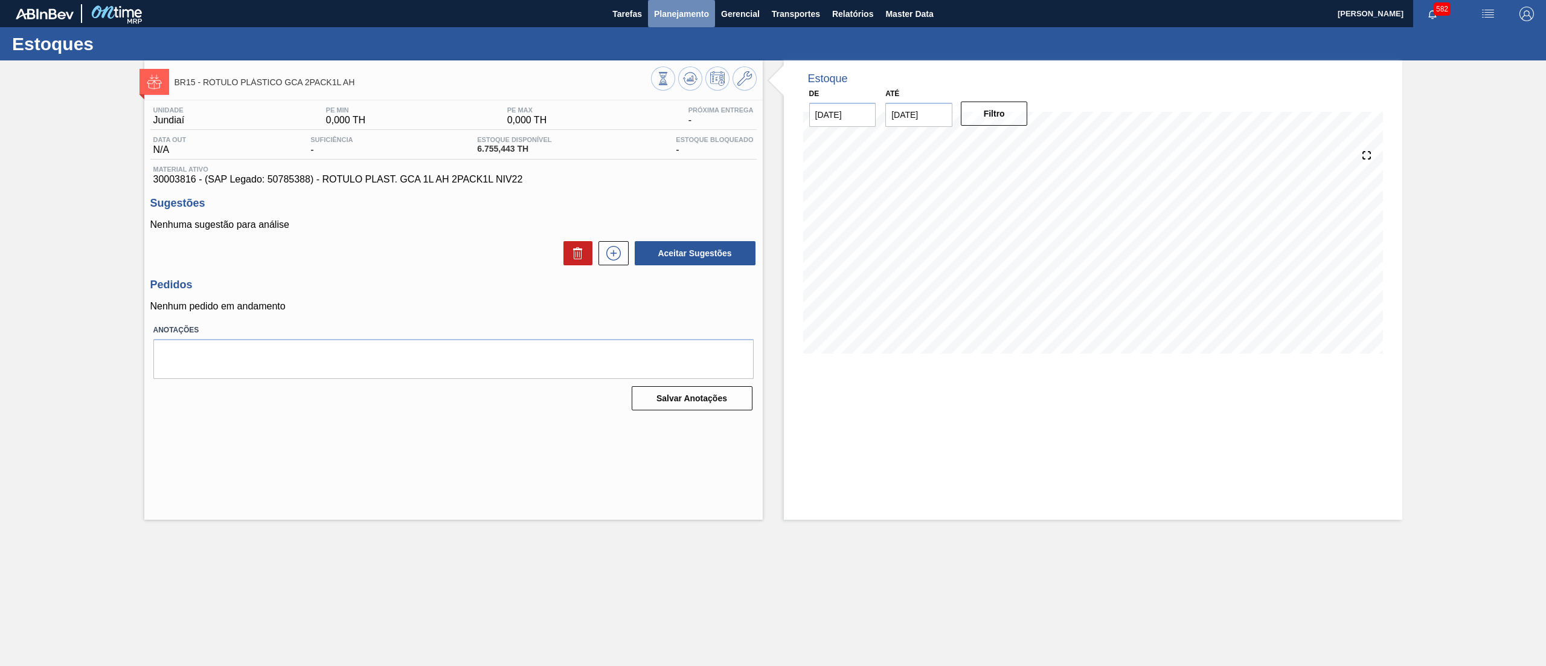
click at [670, 19] on span "Planejamento" at bounding box center [681, 14] width 55 height 14
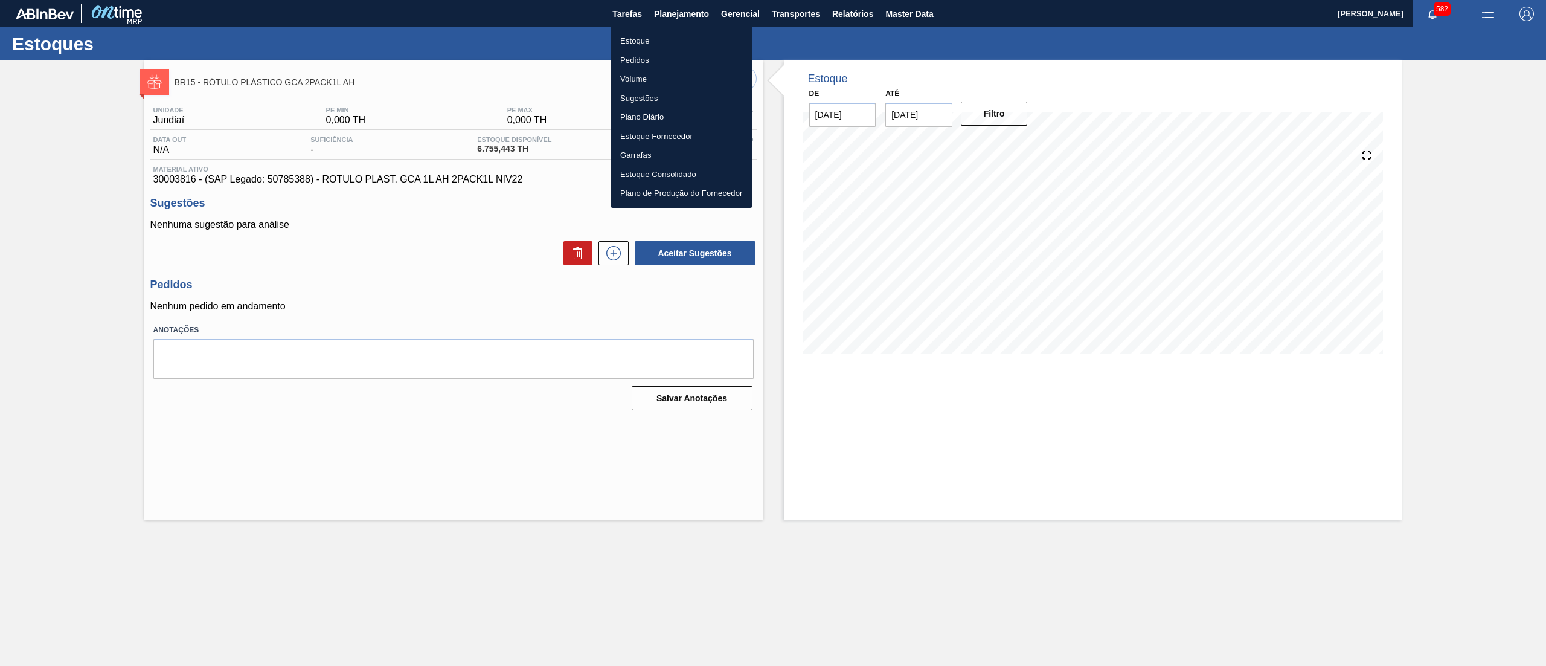
drag, startPoint x: 345, startPoint y: 84, endPoint x: 293, endPoint y: 83, distance: 51.9
click at [293, 83] on div at bounding box center [773, 333] width 1546 height 666
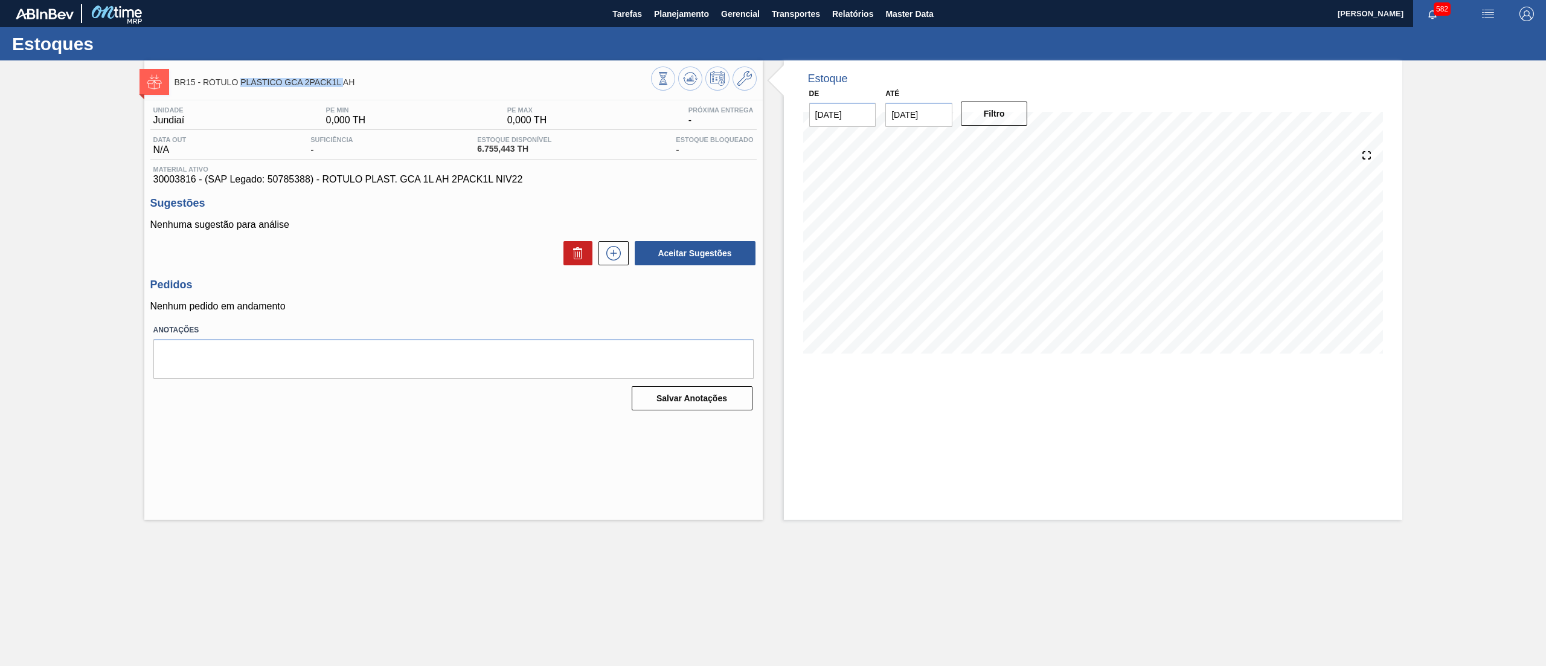
drag, startPoint x: 243, startPoint y: 77, endPoint x: 342, endPoint y: 79, distance: 99.1
click at [342, 79] on span "BR15 - RÓTULO PLÁSTICO GCA 2PACK1L AH" at bounding box center [413, 82] width 476 height 9
copy span "PLÁSTICO GCA 2PACK1L"
click at [662, 13] on span "Planejamento" at bounding box center [681, 14] width 55 height 14
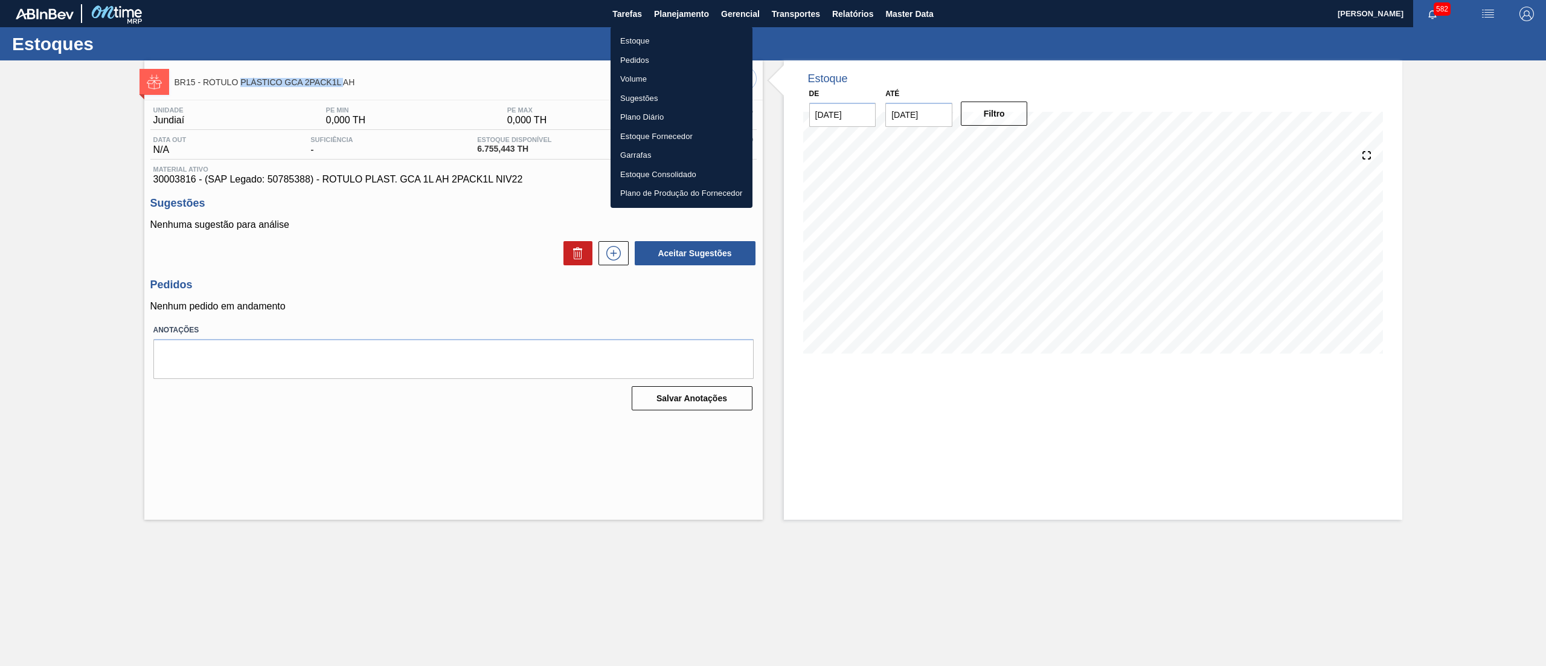
click at [668, 41] on li "Estoque" at bounding box center [682, 40] width 142 height 19
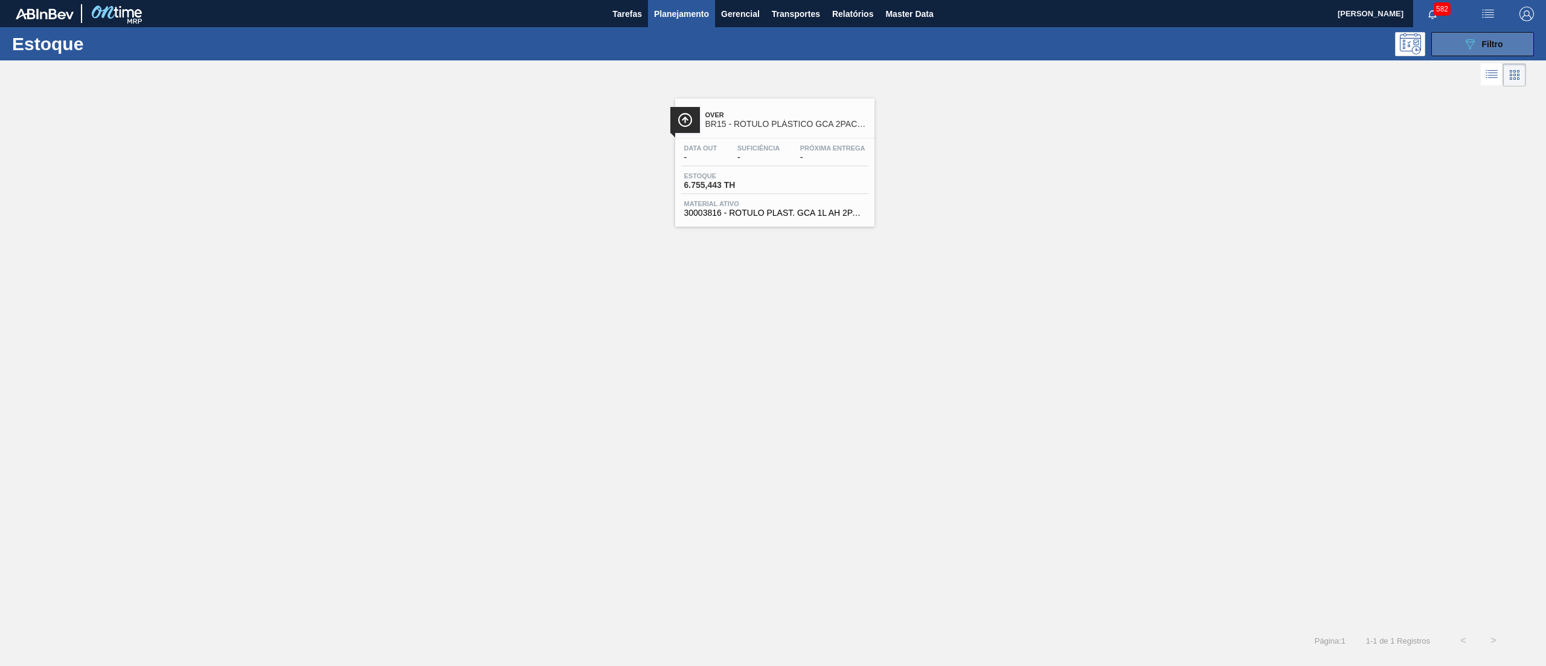
click at [1458, 45] on button "089F7B8B-B2A5-4AFE-B5C0-19BA573D28AC Filtro" at bounding box center [1482, 44] width 103 height 24
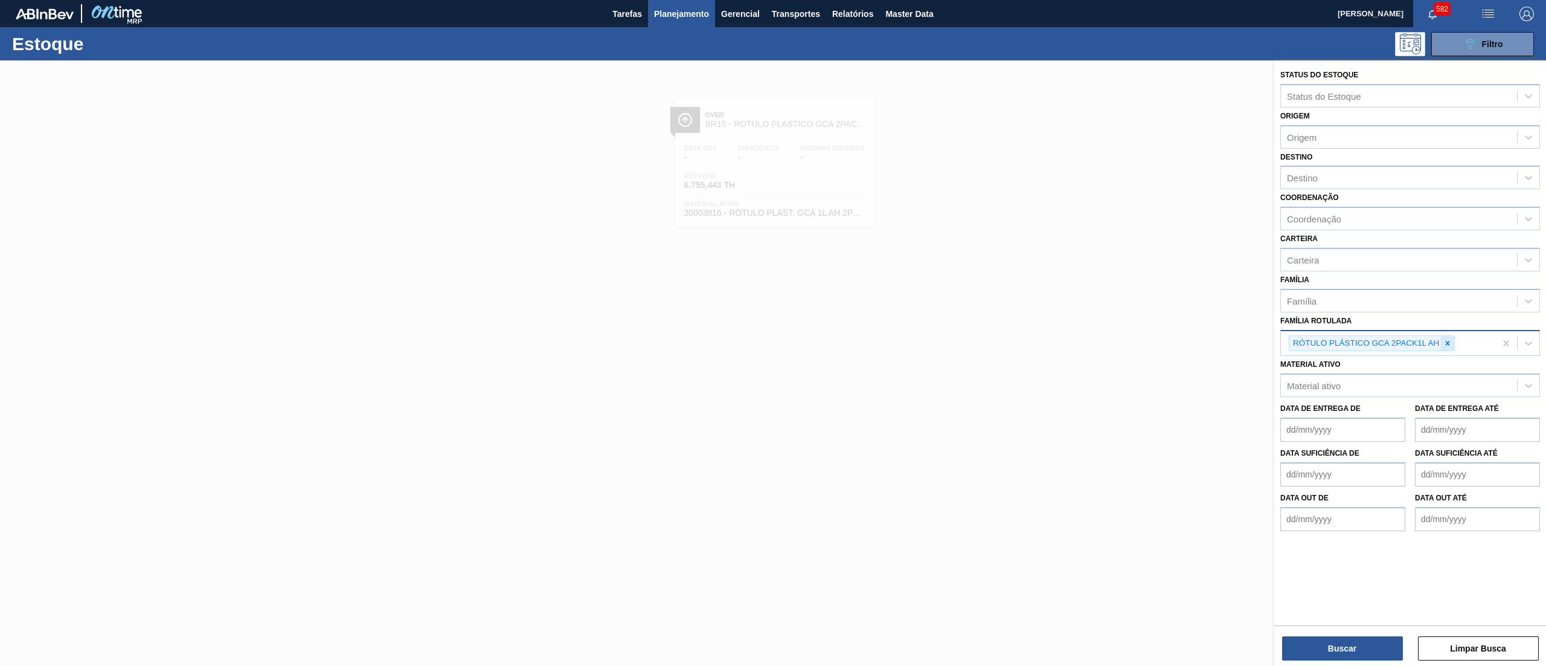
click at [1442, 345] on div at bounding box center [1447, 343] width 13 height 15
paste Rotulada "PLÁSTICO GCA 2PACK1L"
type Rotulada "PLÁSTICO GCA 2PACK1L"
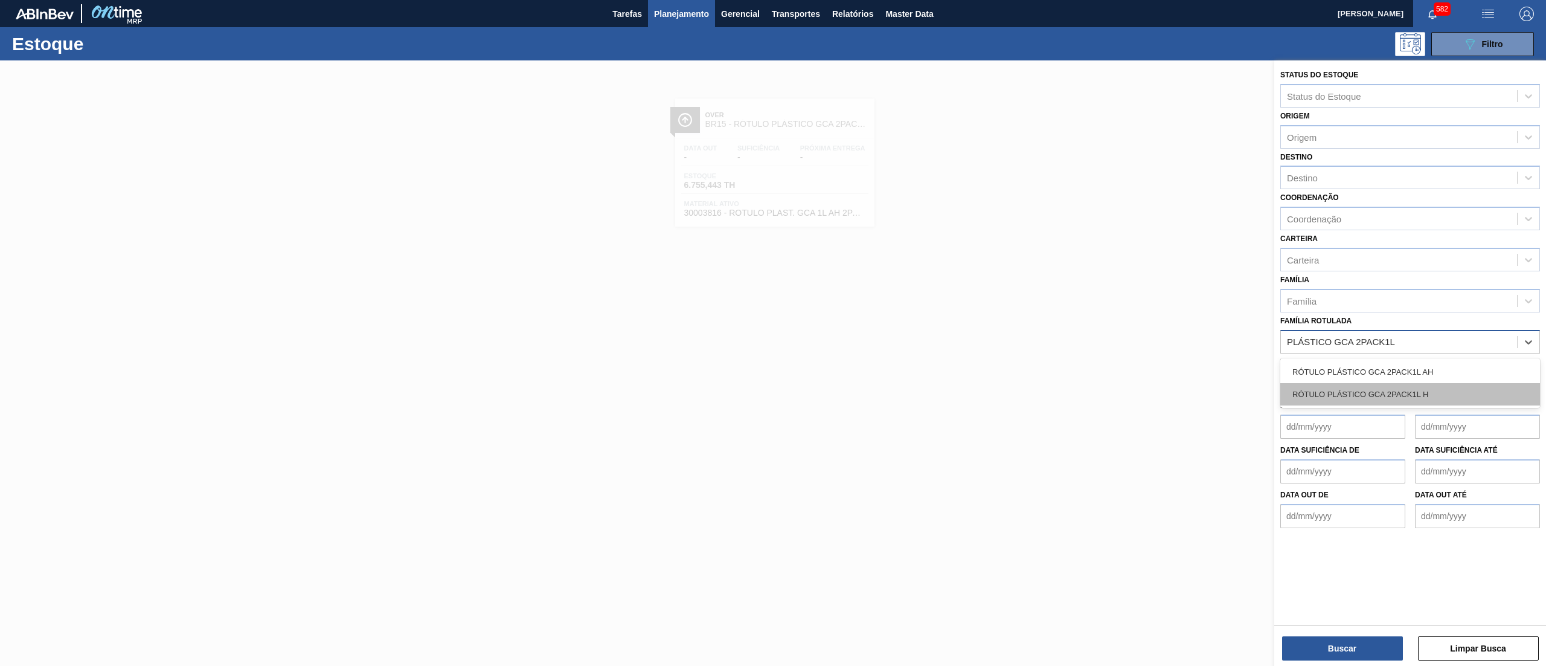
click at [1419, 393] on div "RÓTULO PLÁSTICO GCA 2PACK1L H" at bounding box center [1410, 394] width 260 height 22
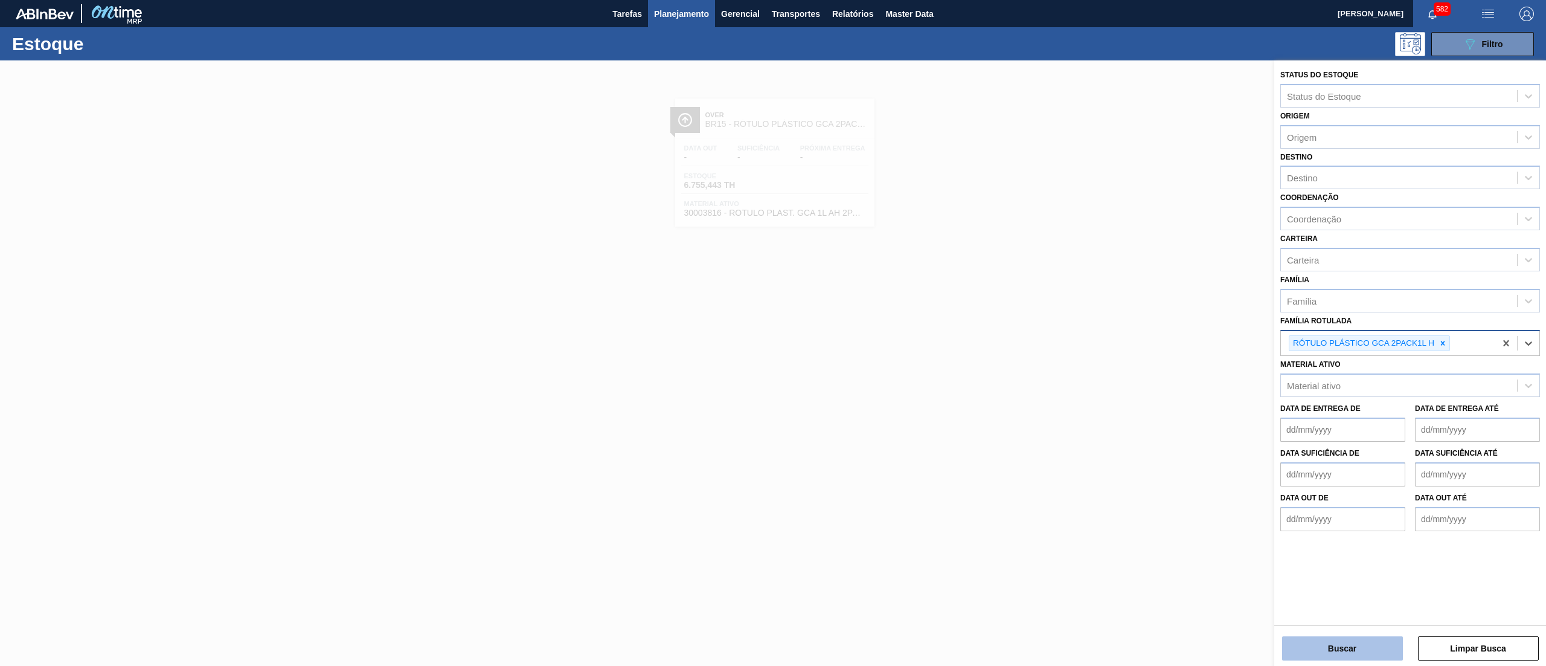
click at [1307, 644] on button "Buscar" at bounding box center [1342, 648] width 121 height 24
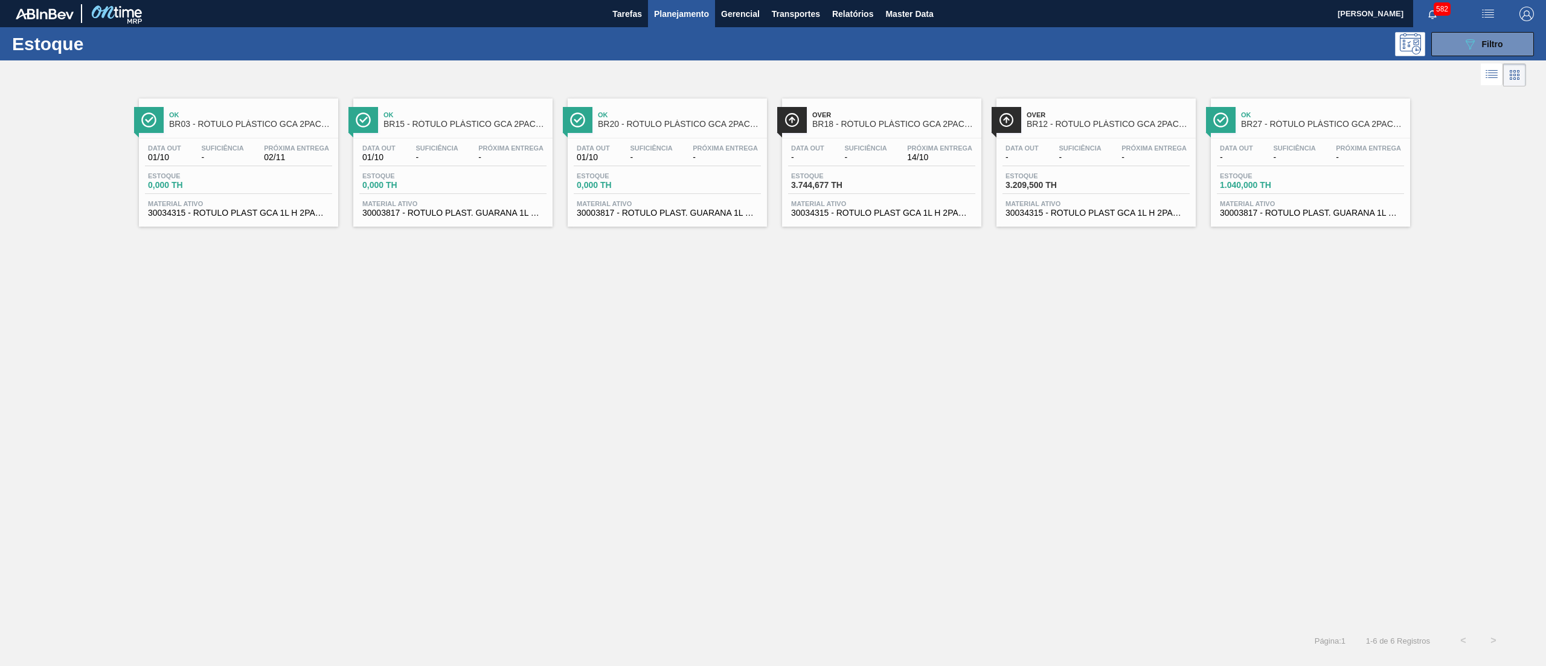
click at [281, 219] on div "Data out 01/10 Suficiência - Próxima Entrega 02/11 Estoque 0,000 TH Material at…" at bounding box center [238, 179] width 199 height 82
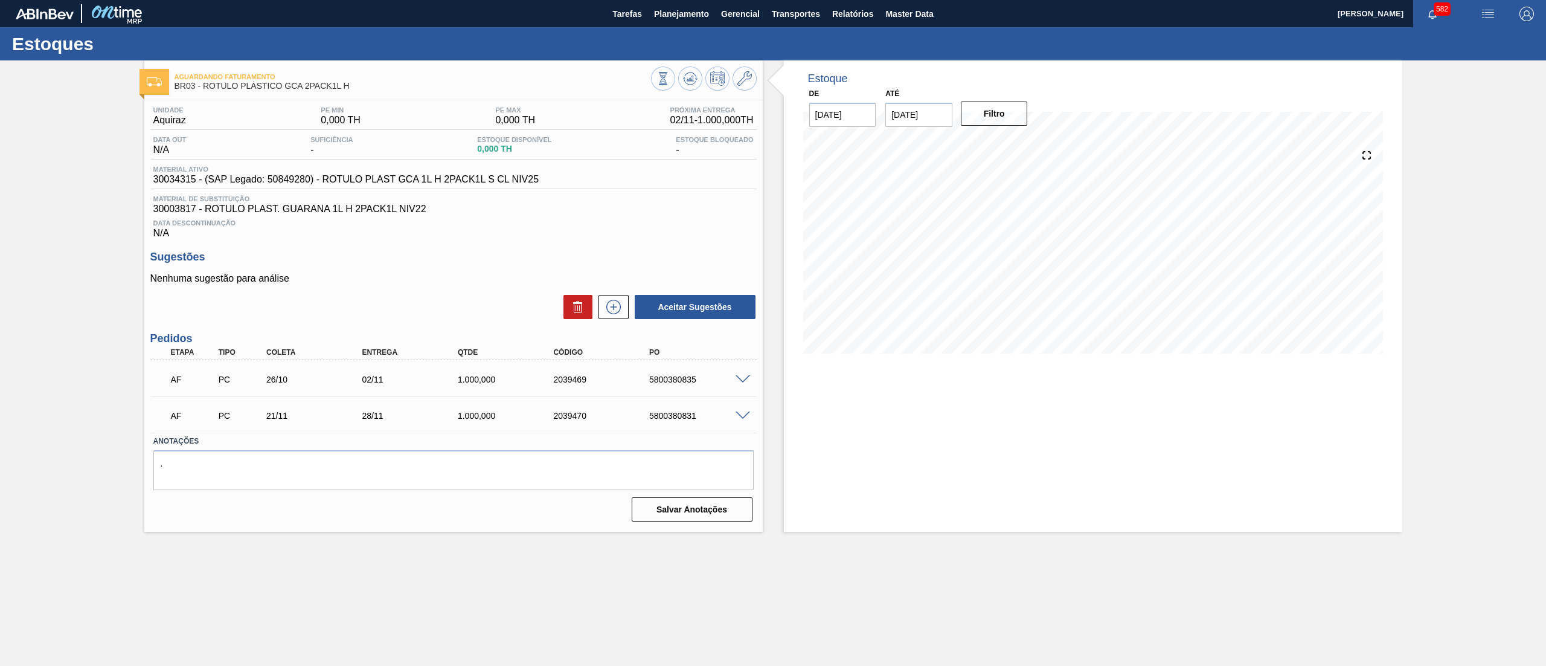
click at [745, 377] on span at bounding box center [743, 379] width 14 height 9
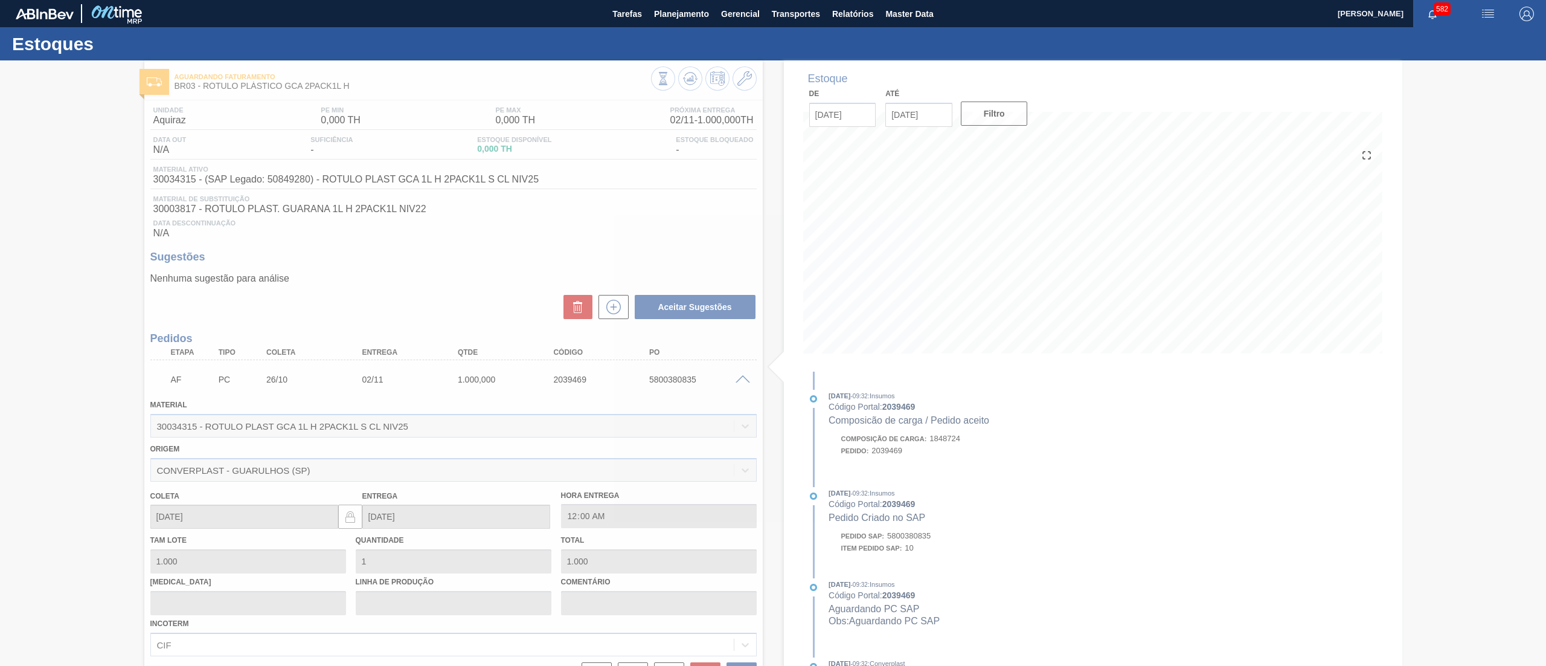
click at [745, 377] on div at bounding box center [773, 362] width 1546 height 605
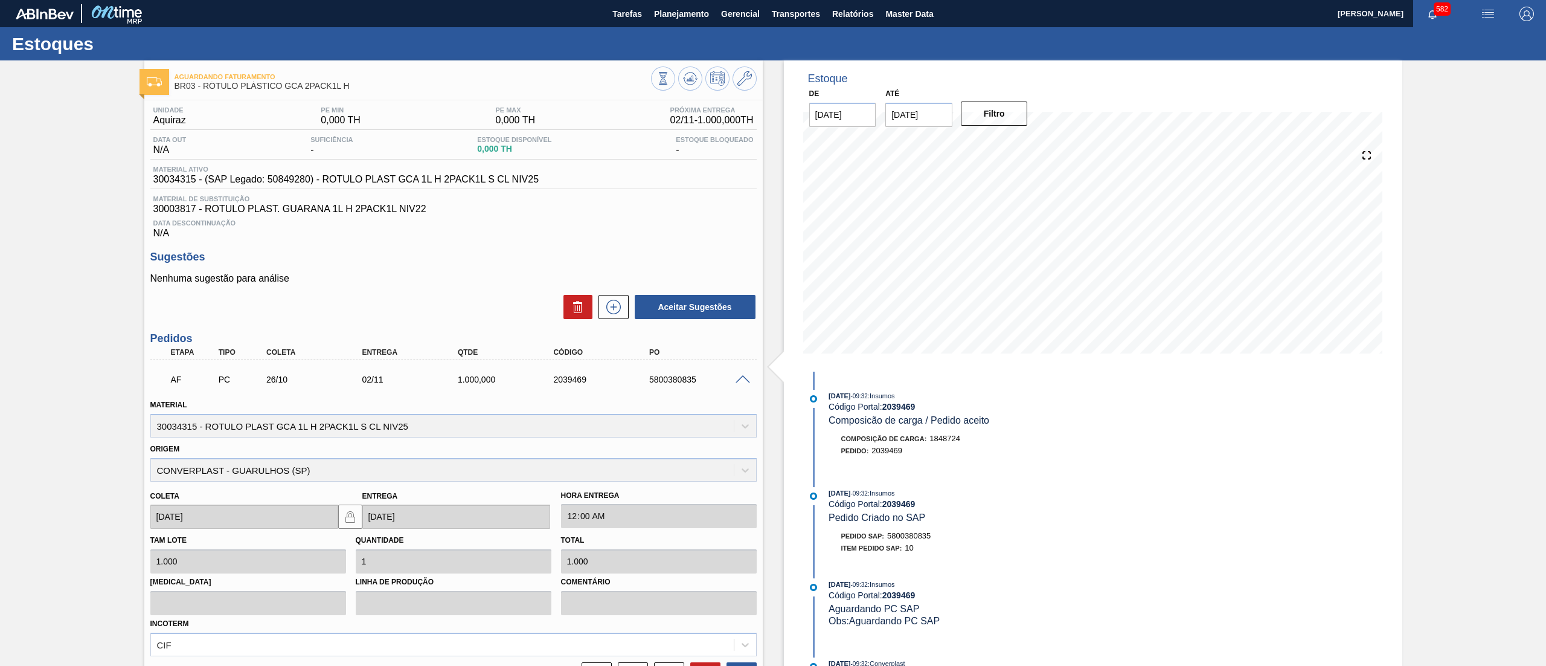
click at [745, 377] on span at bounding box center [743, 379] width 14 height 9
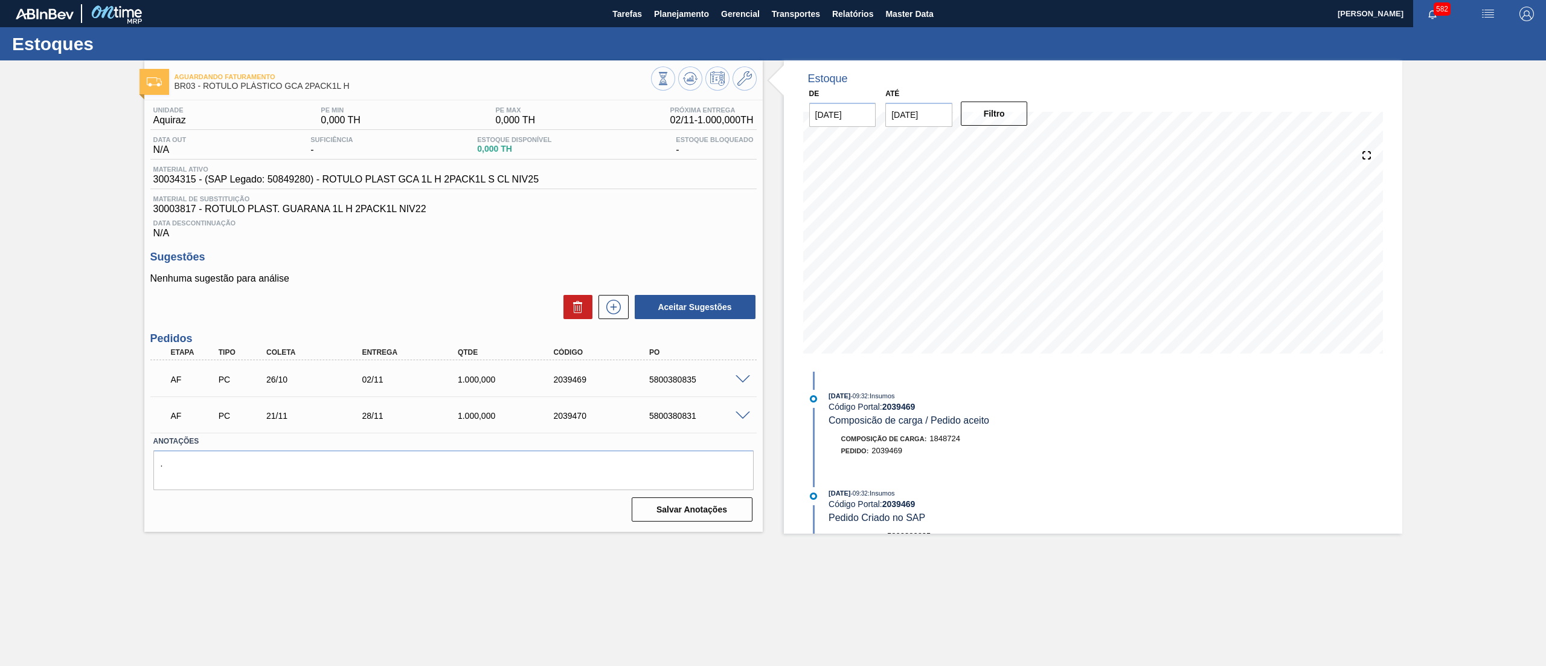
click at [742, 379] on span at bounding box center [743, 379] width 14 height 9
